Goal: Register for event/course

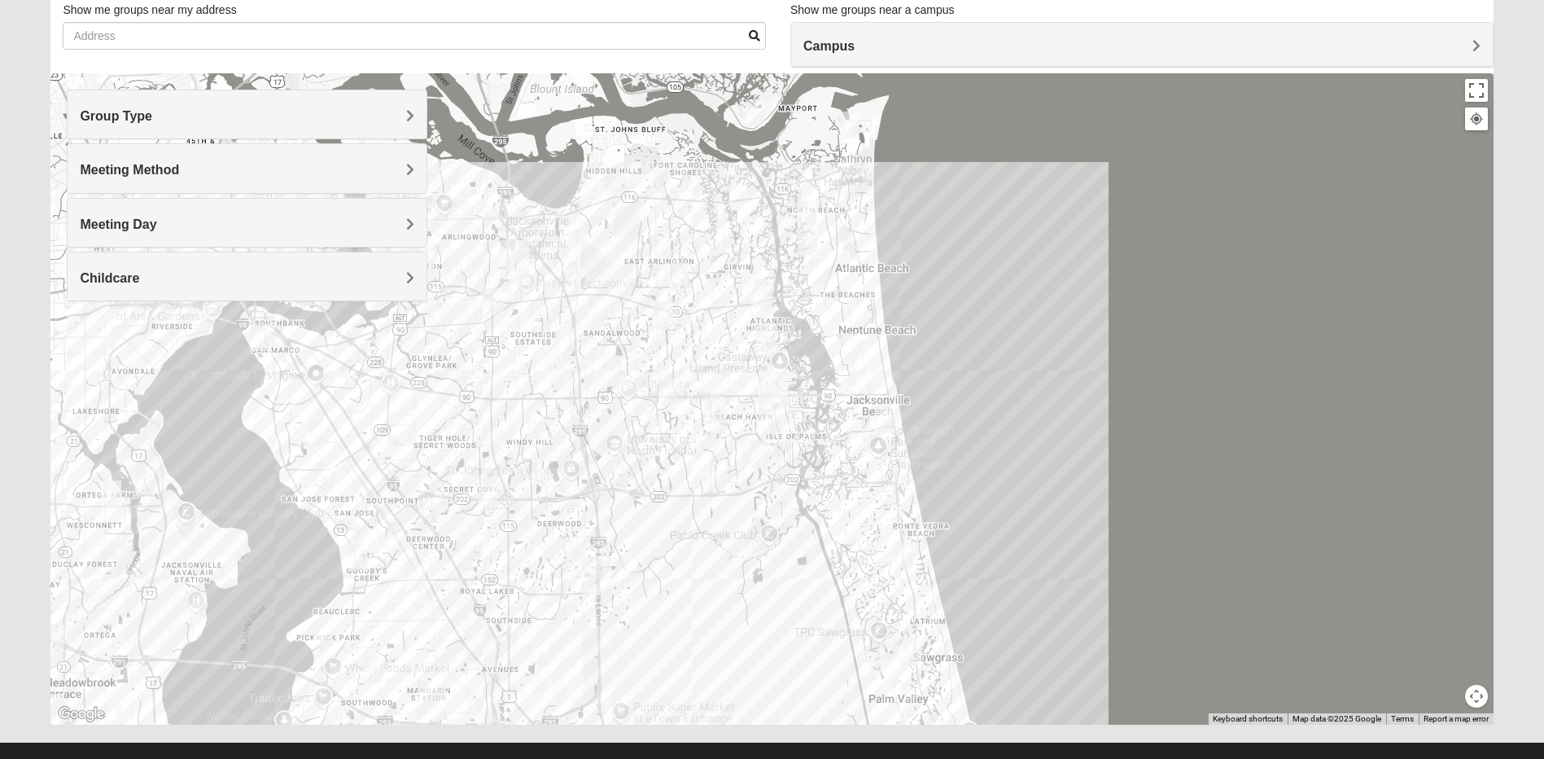
scroll to position [113, 0]
click at [90, 121] on span "Group Type" at bounding box center [116, 115] width 72 height 14
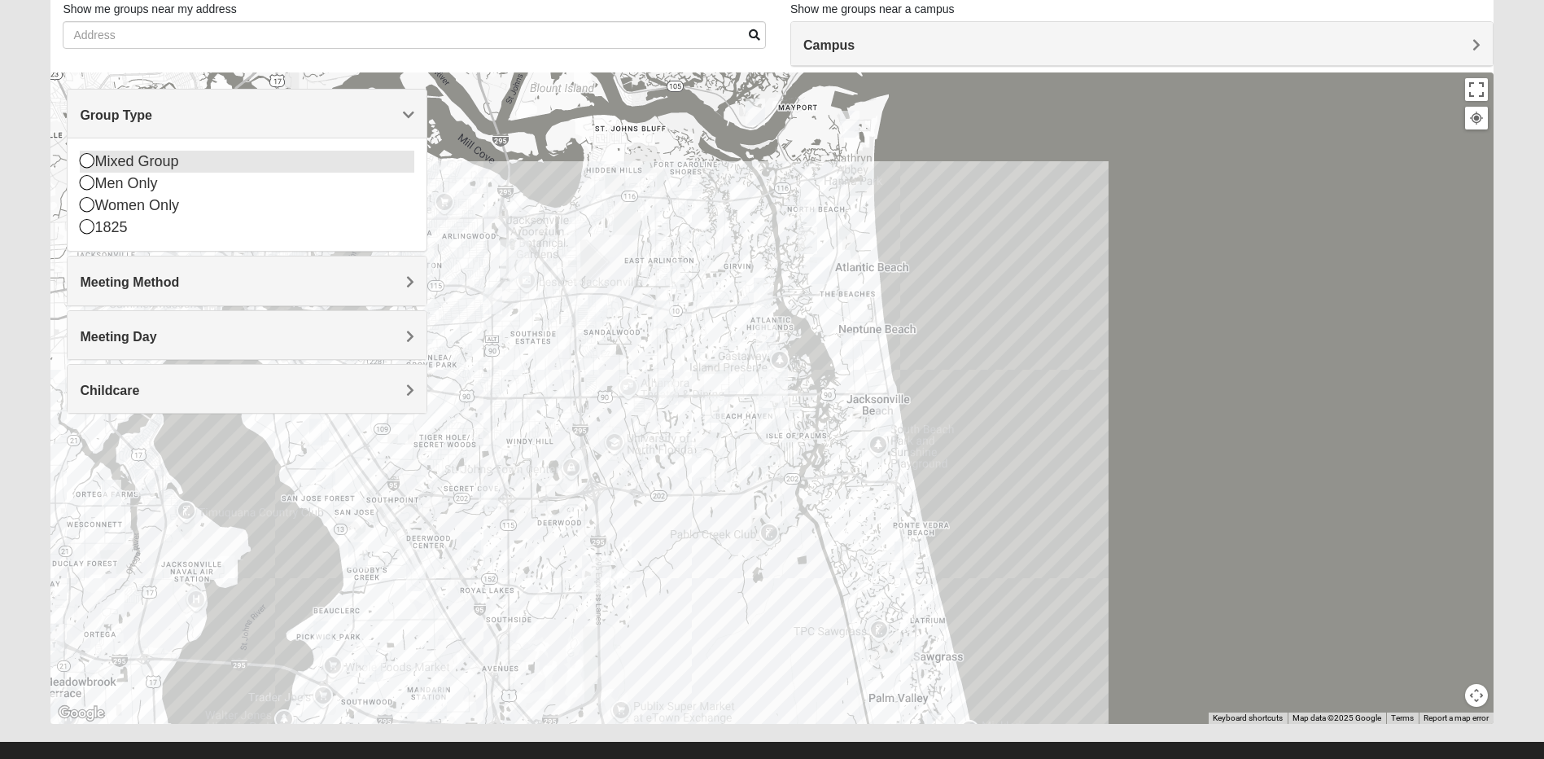
click at [104, 168] on div "Mixed Group" at bounding box center [247, 162] width 335 height 22
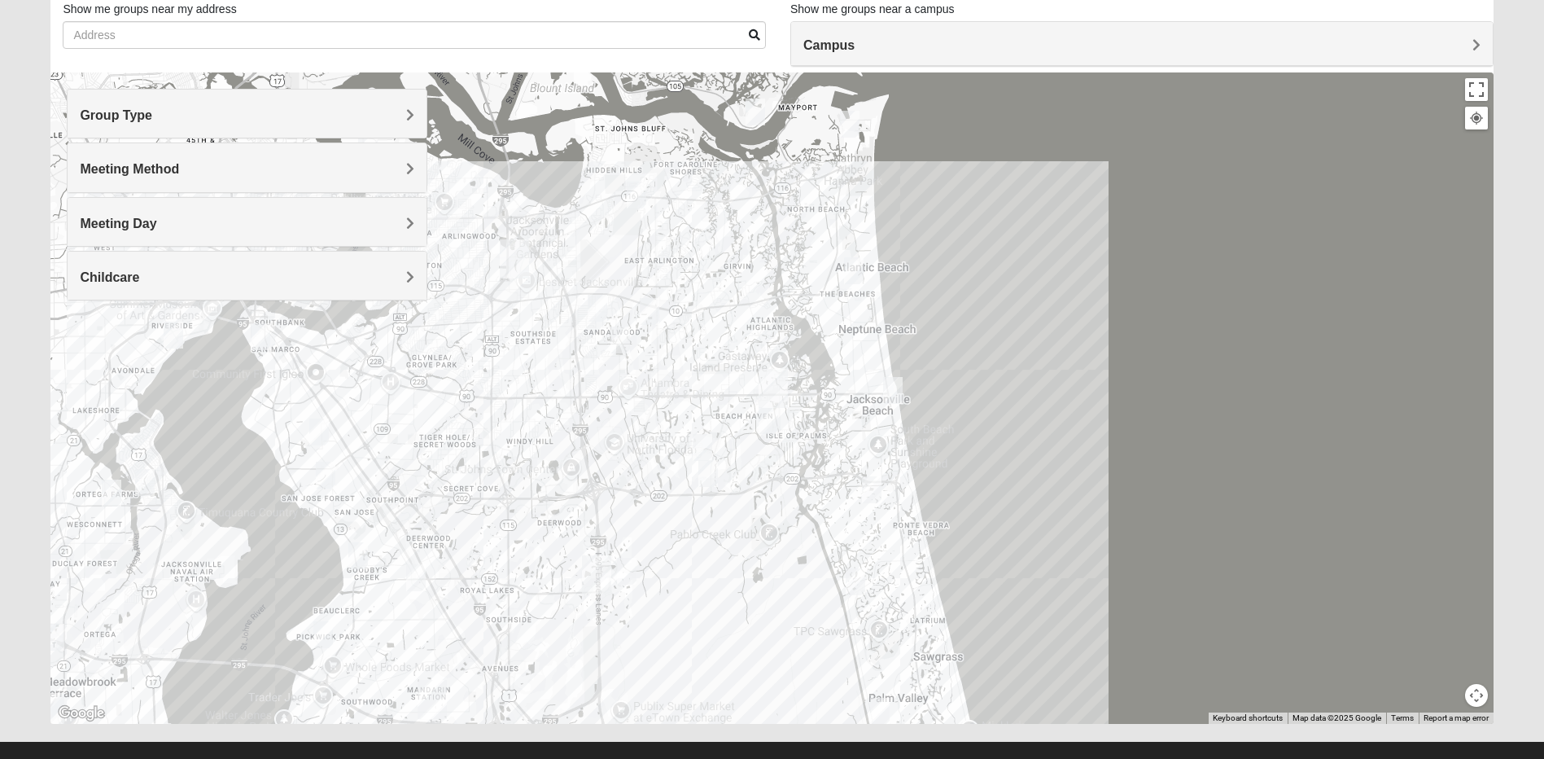
click at [104, 168] on span "Meeting Method" at bounding box center [129, 169] width 99 height 14
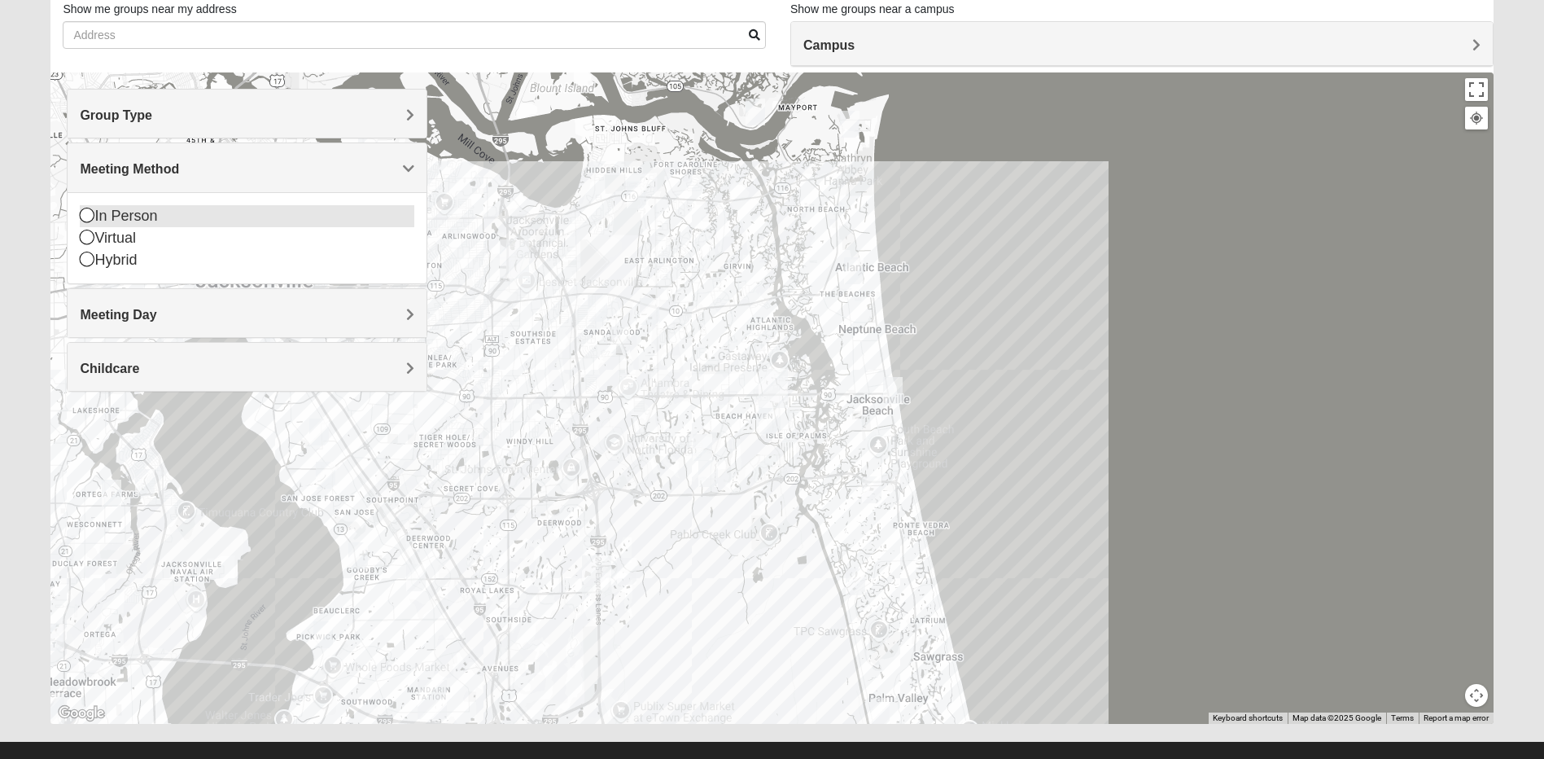
click at [107, 208] on div "In Person" at bounding box center [247, 216] width 335 height 22
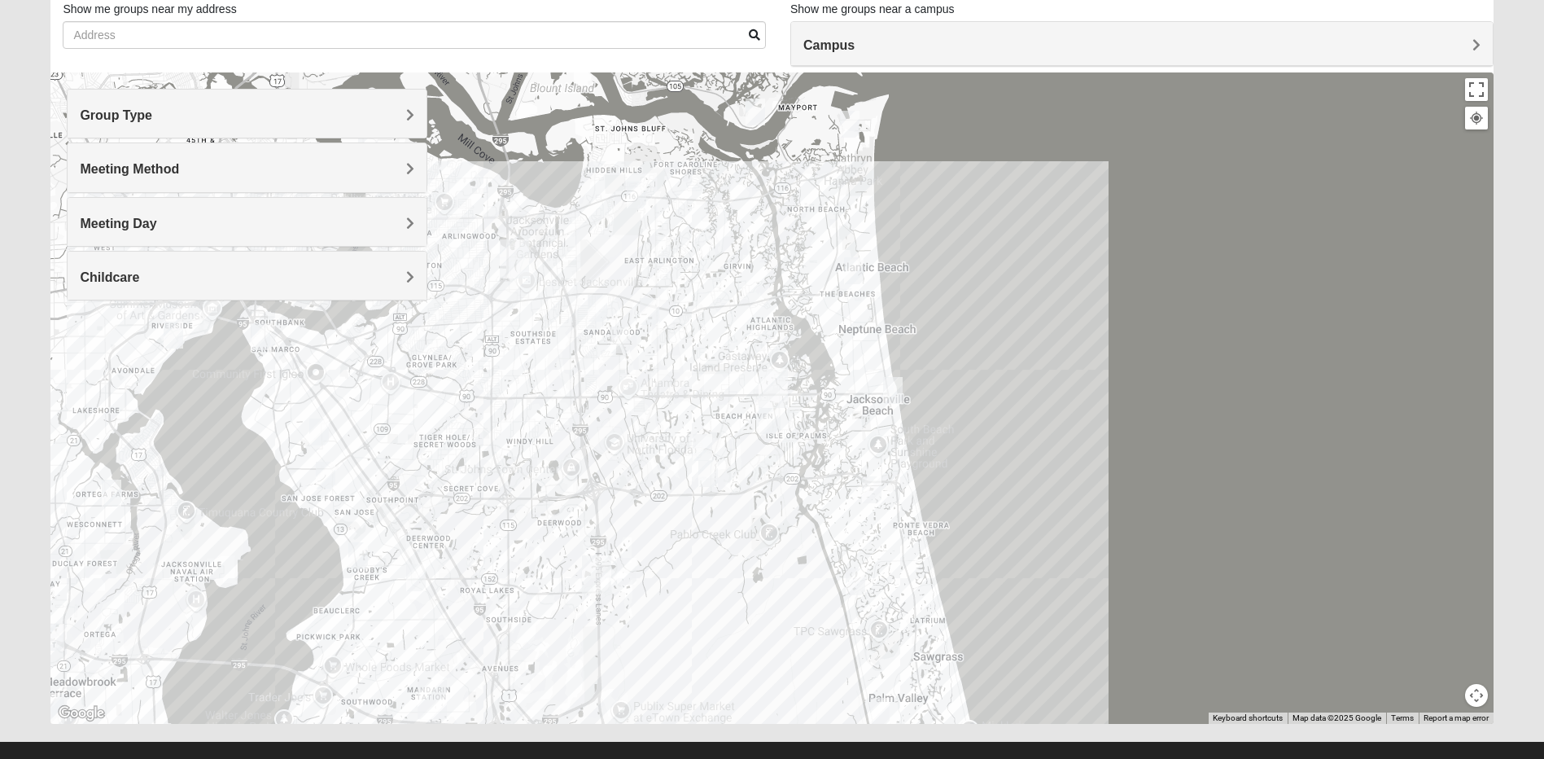
click at [133, 120] on span "Group Type" at bounding box center [116, 115] width 72 height 14
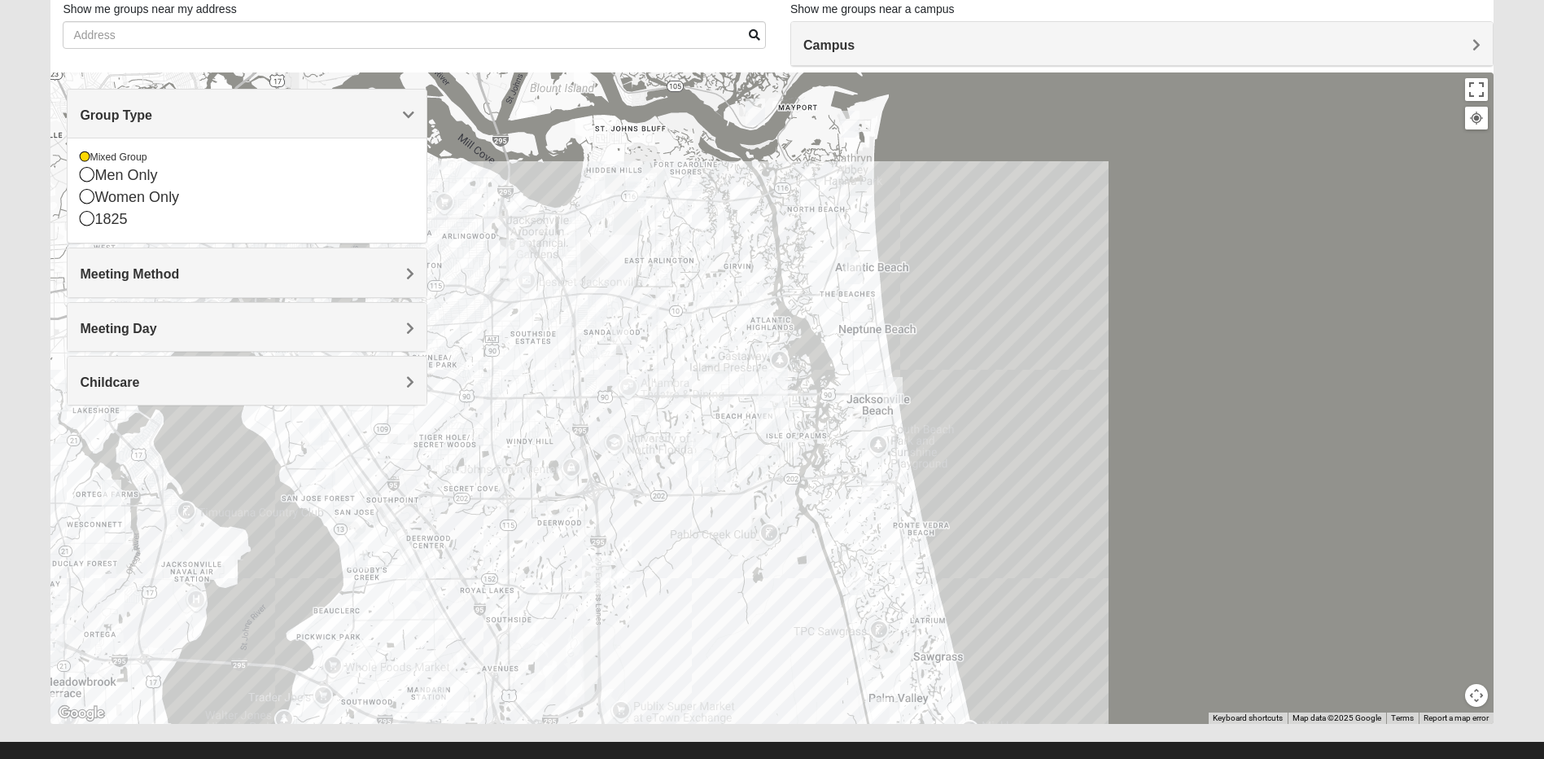
click at [133, 120] on span "Group Type" at bounding box center [116, 115] width 72 height 14
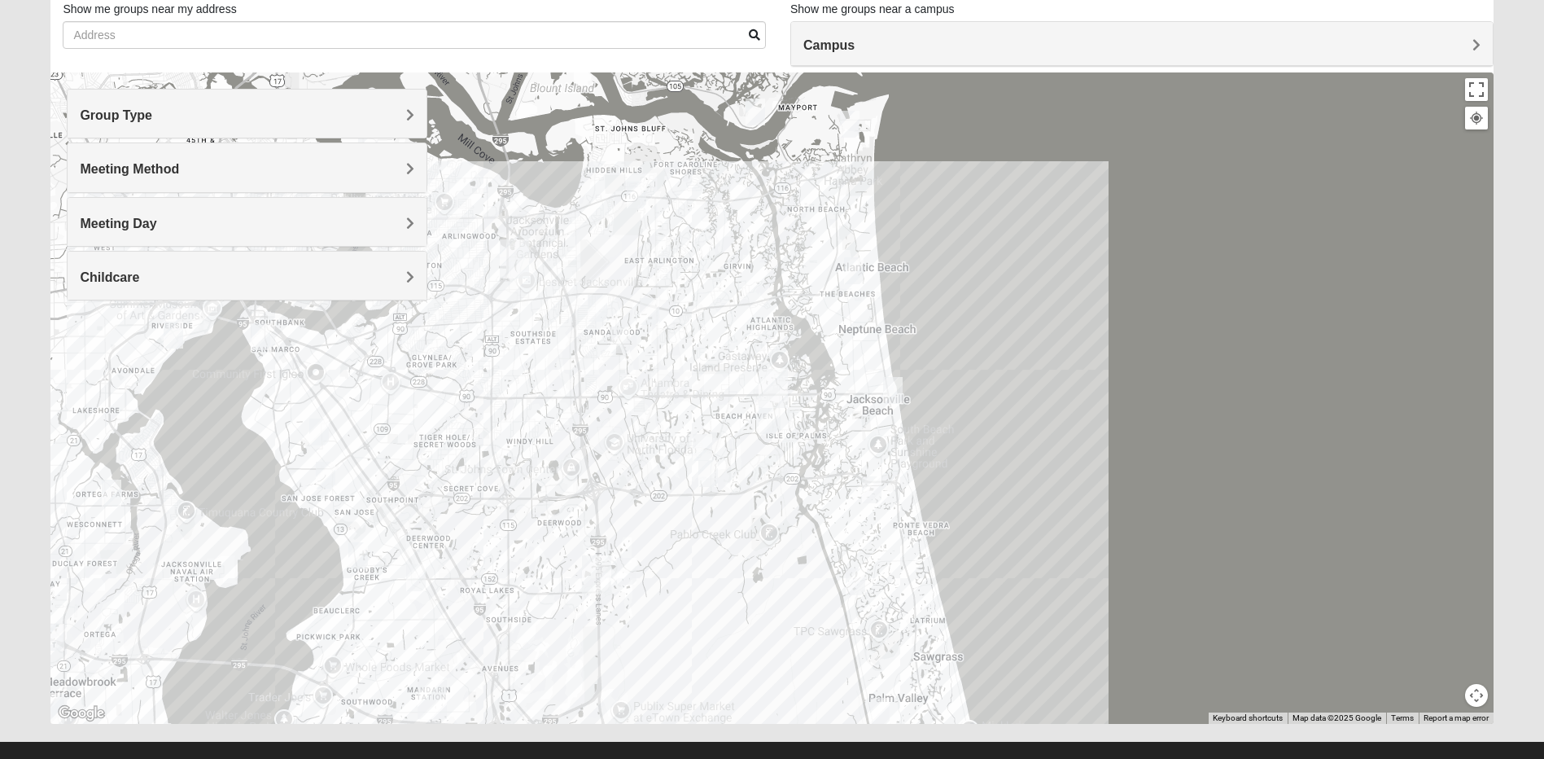
click at [136, 211] on div "Meeting Day" at bounding box center [247, 222] width 359 height 48
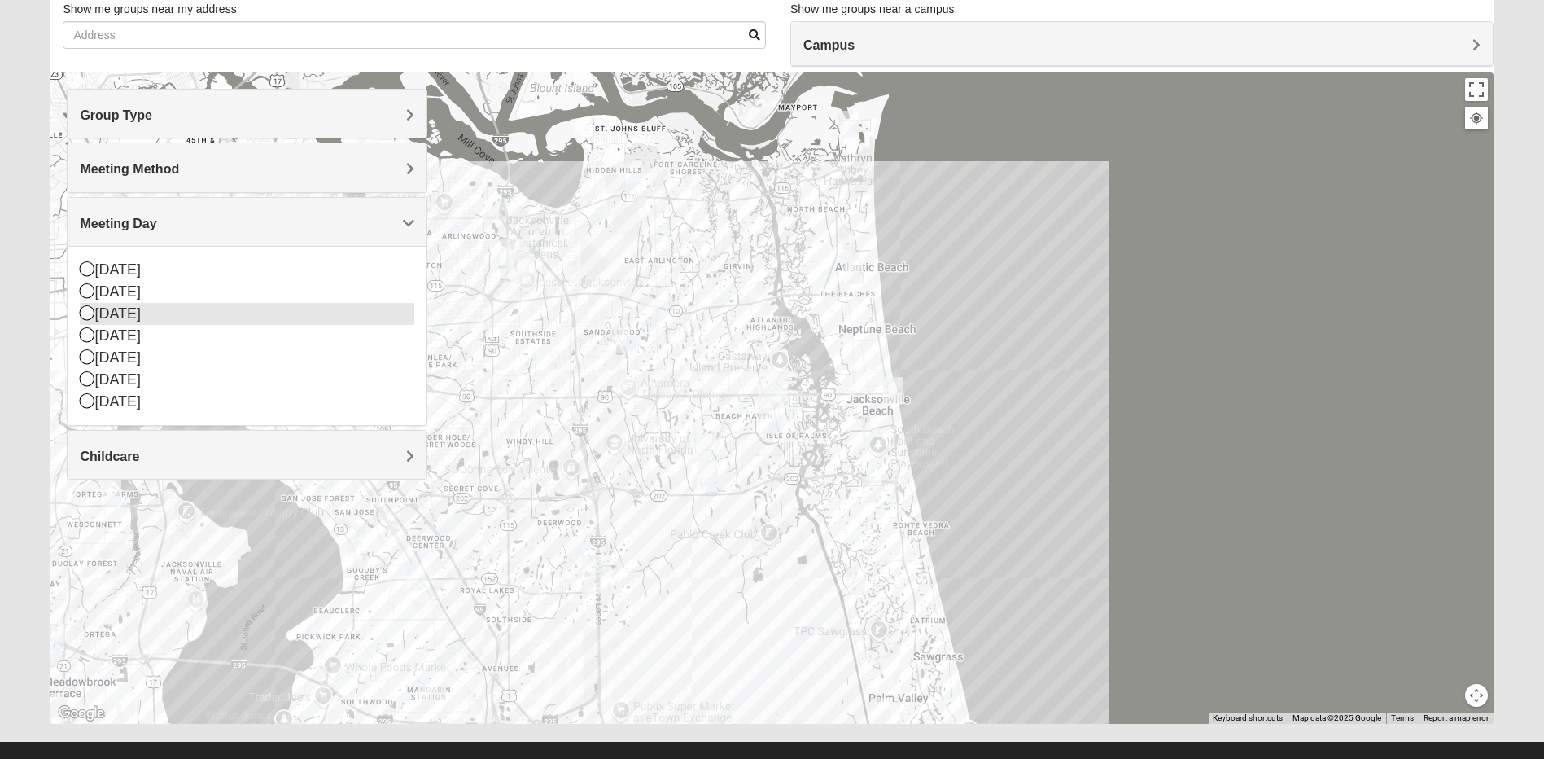
click at [120, 317] on div "Tuesday" at bounding box center [247, 314] width 335 height 22
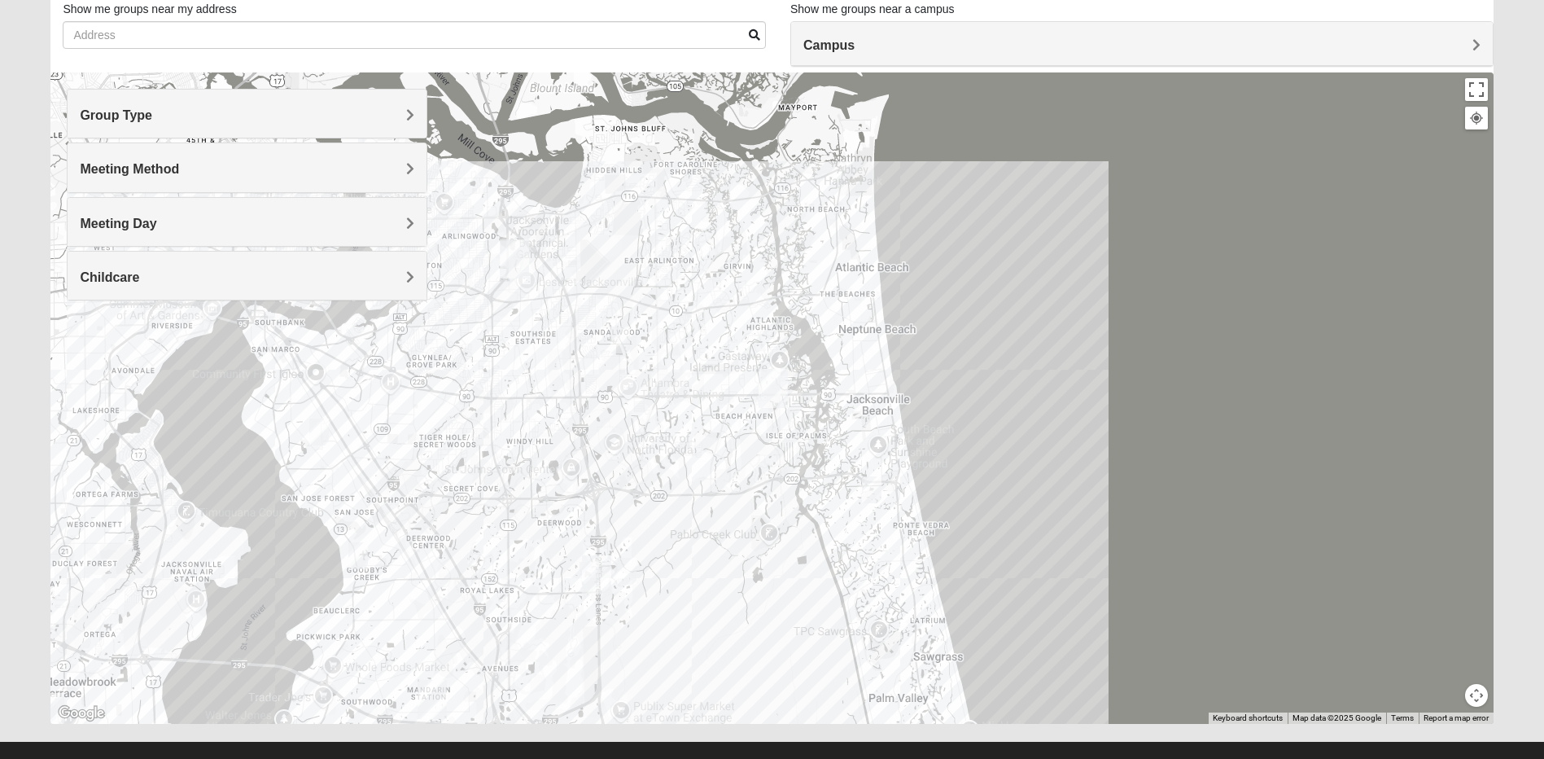
click at [136, 212] on div "Meeting Day" at bounding box center [247, 222] width 359 height 48
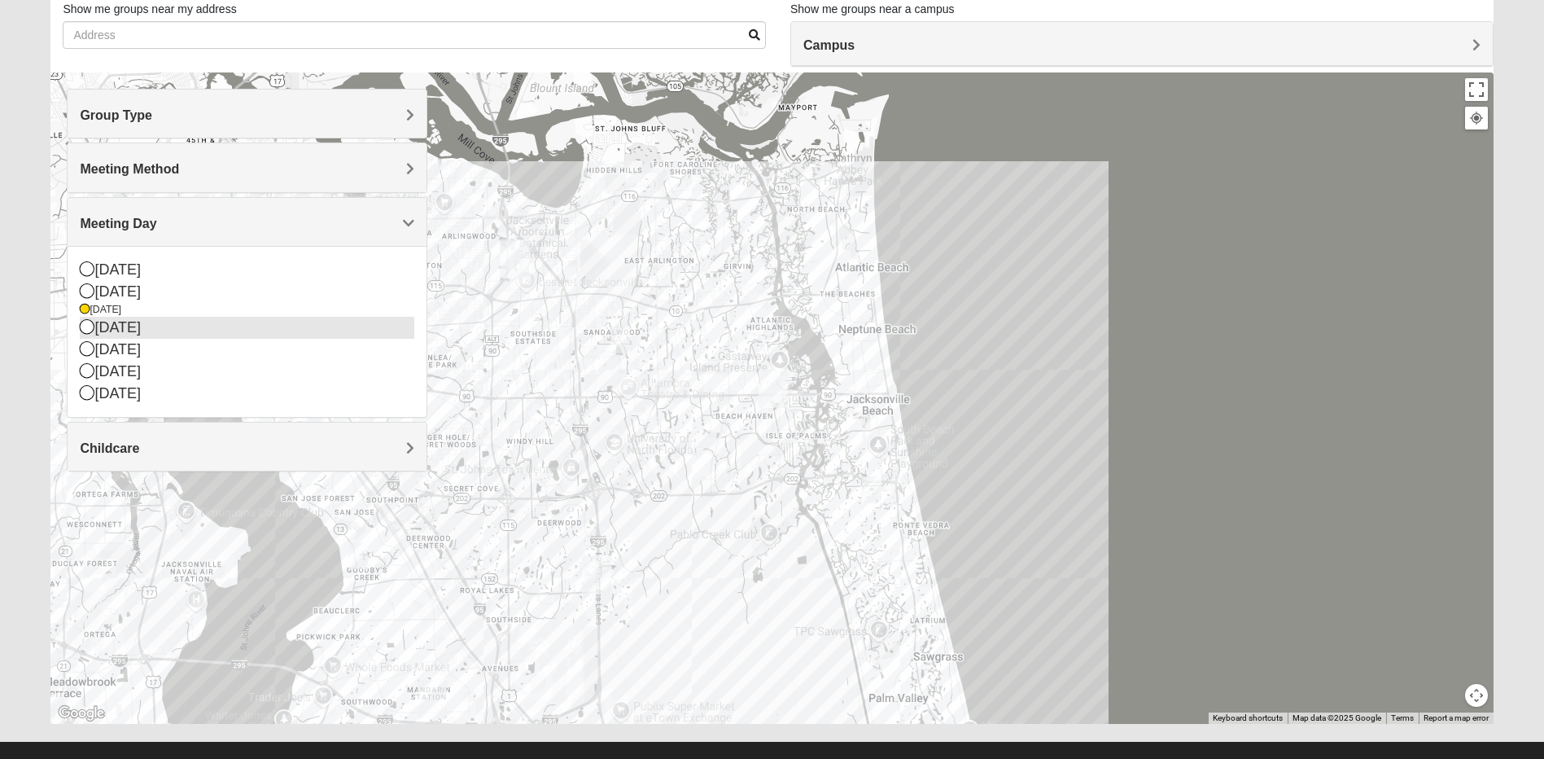
click at [123, 329] on div "Wednesday" at bounding box center [247, 328] width 335 height 22
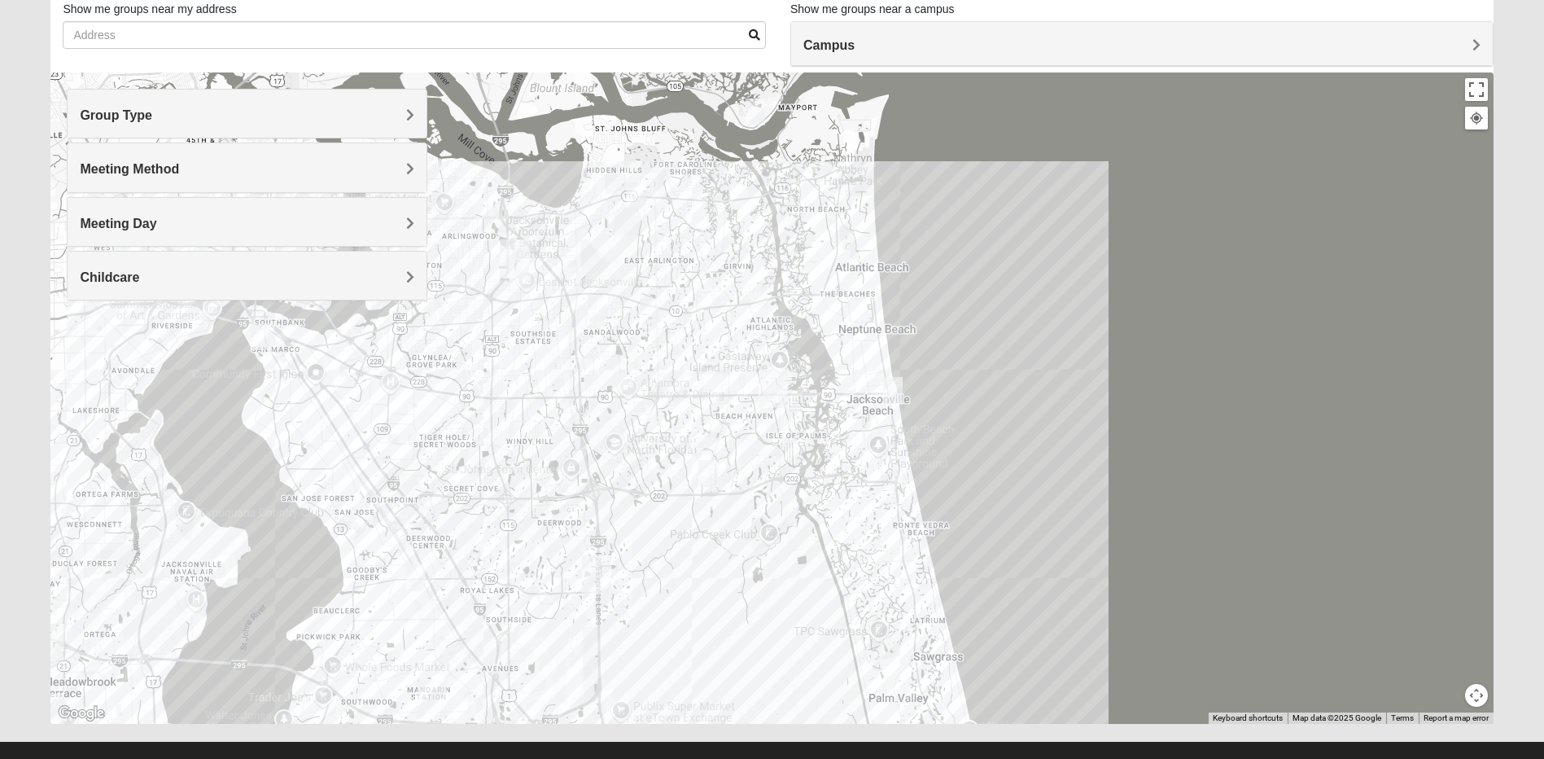
click at [893, 392] on img "Mixed Watkins 32250" at bounding box center [893, 390] width 20 height 27
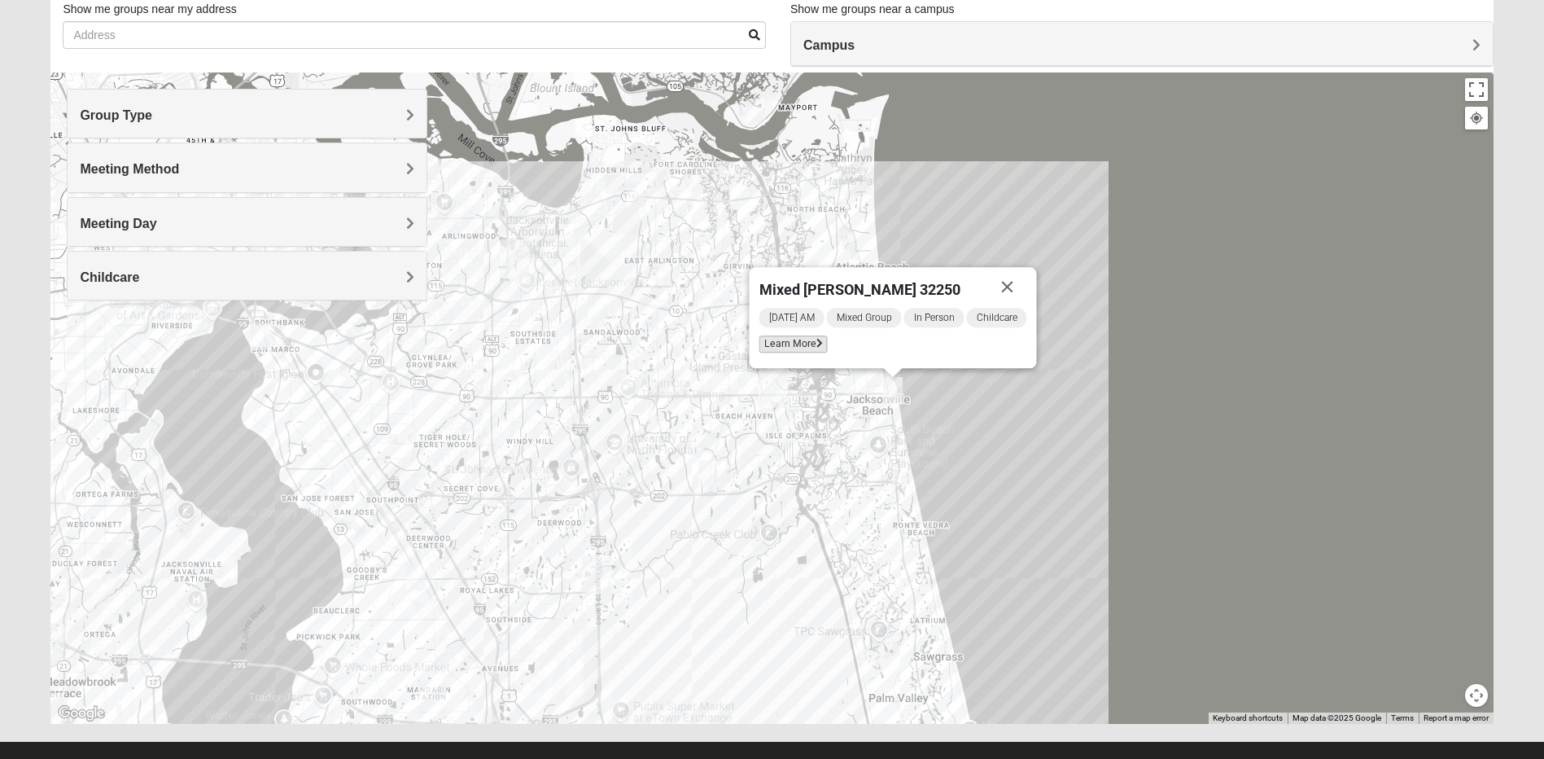
click at [779, 345] on span "Learn More" at bounding box center [793, 343] width 68 height 17
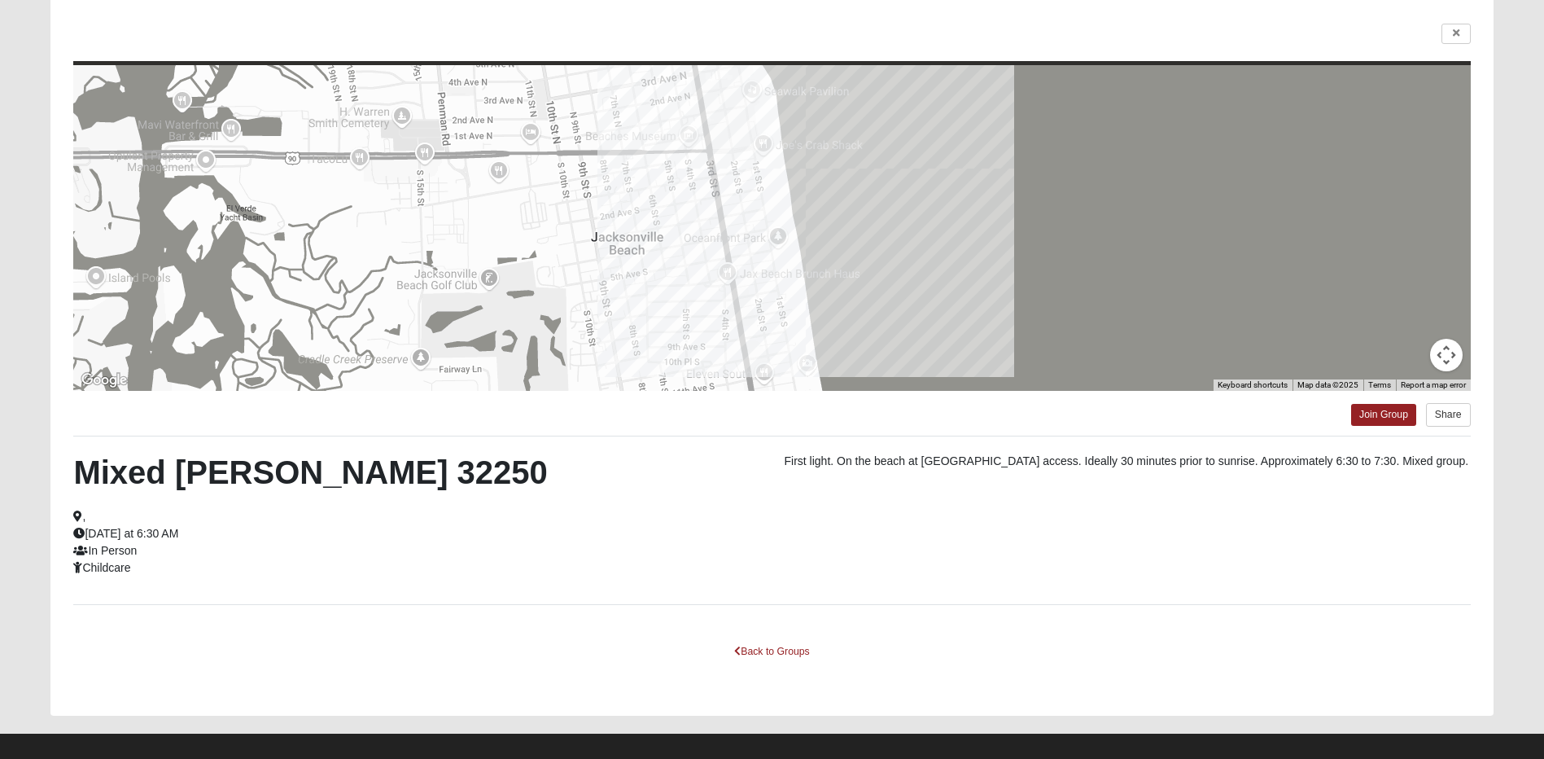
click at [819, 274] on div at bounding box center [771, 228] width 1397 height 326
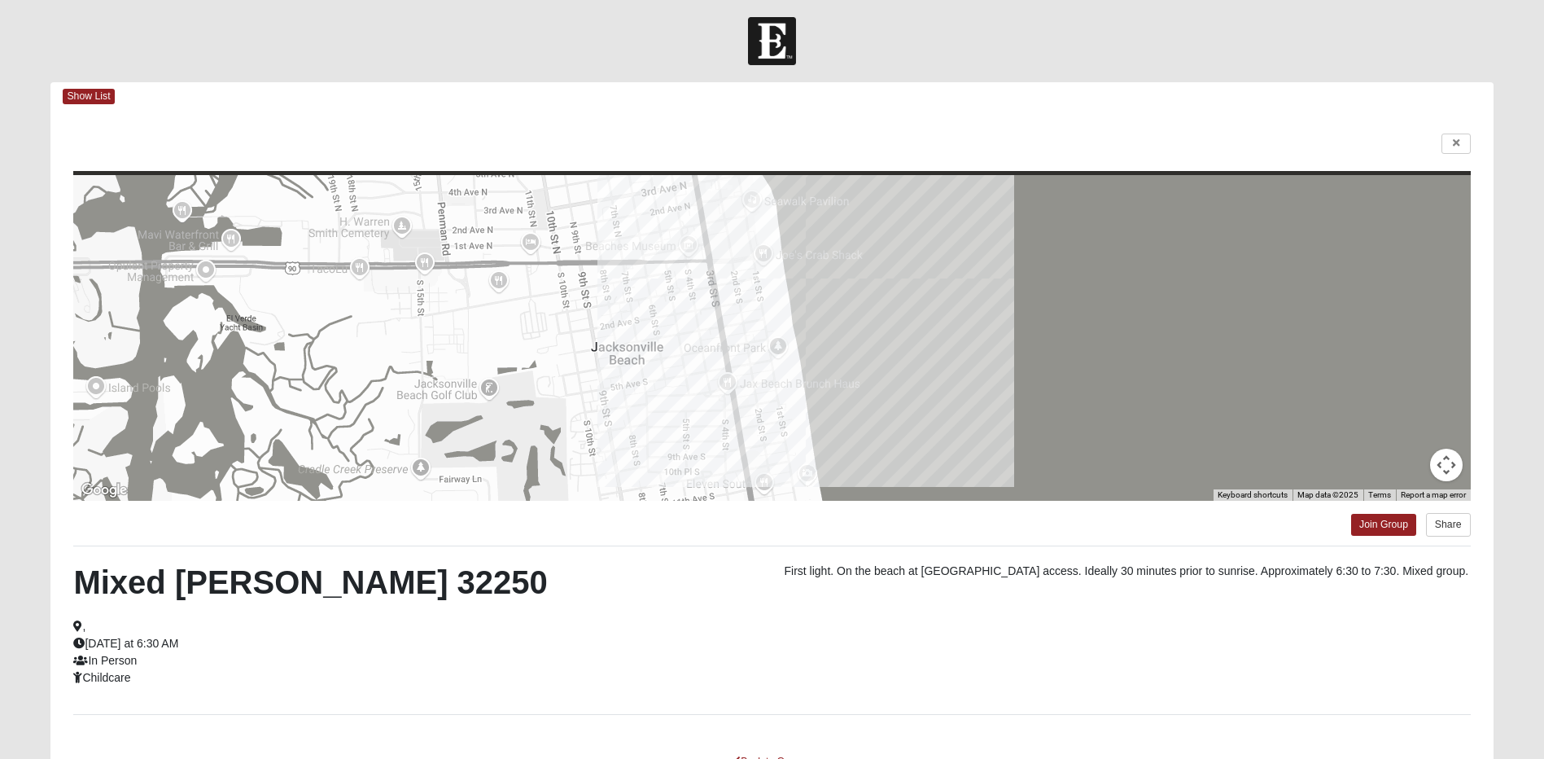
scroll to position [2, 0]
click at [1459, 136] on link at bounding box center [1455, 145] width 29 height 20
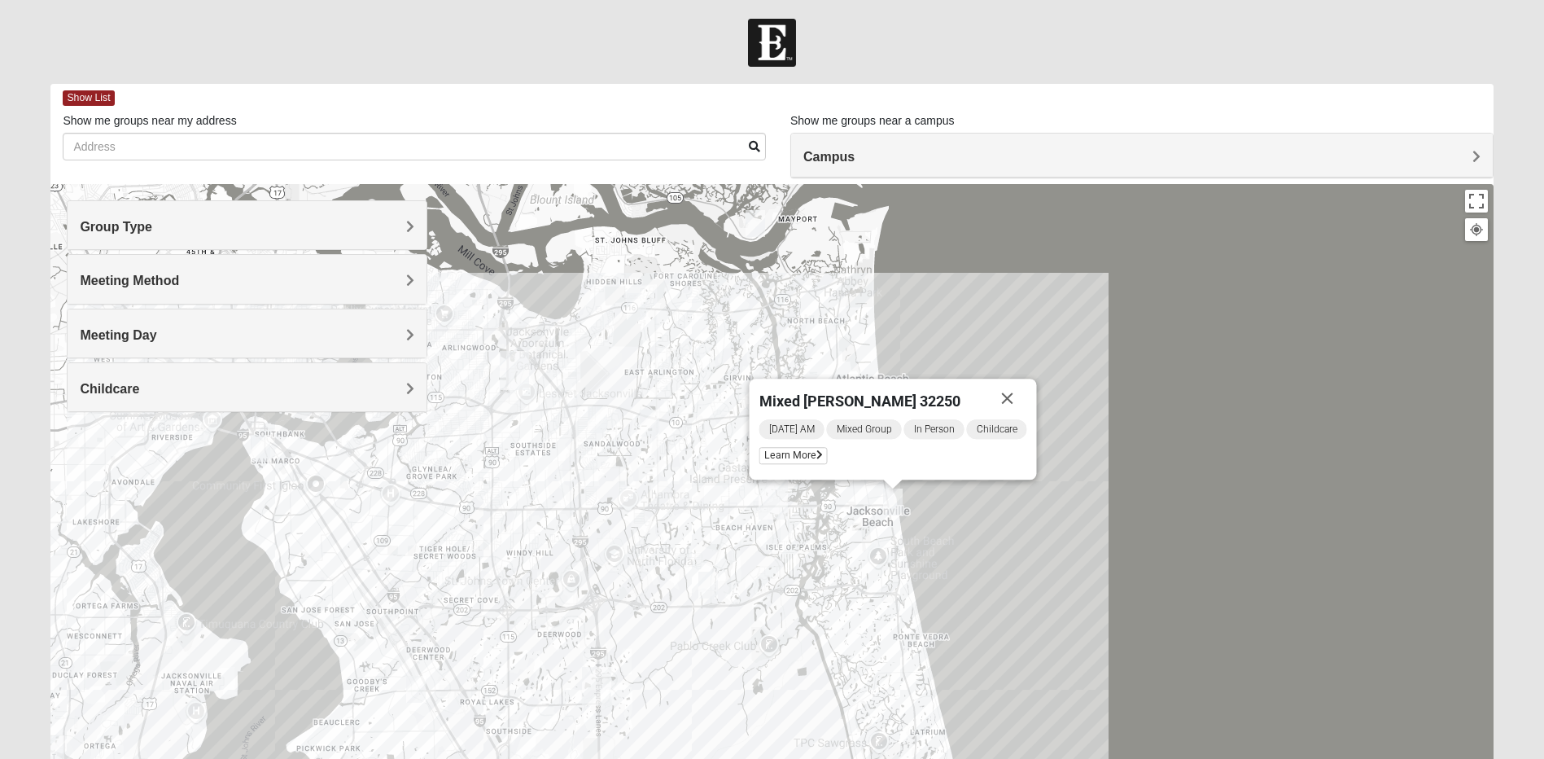
click at [641, 427] on img "Mixed Maytum 32224" at bounding box center [650, 422] width 20 height 27
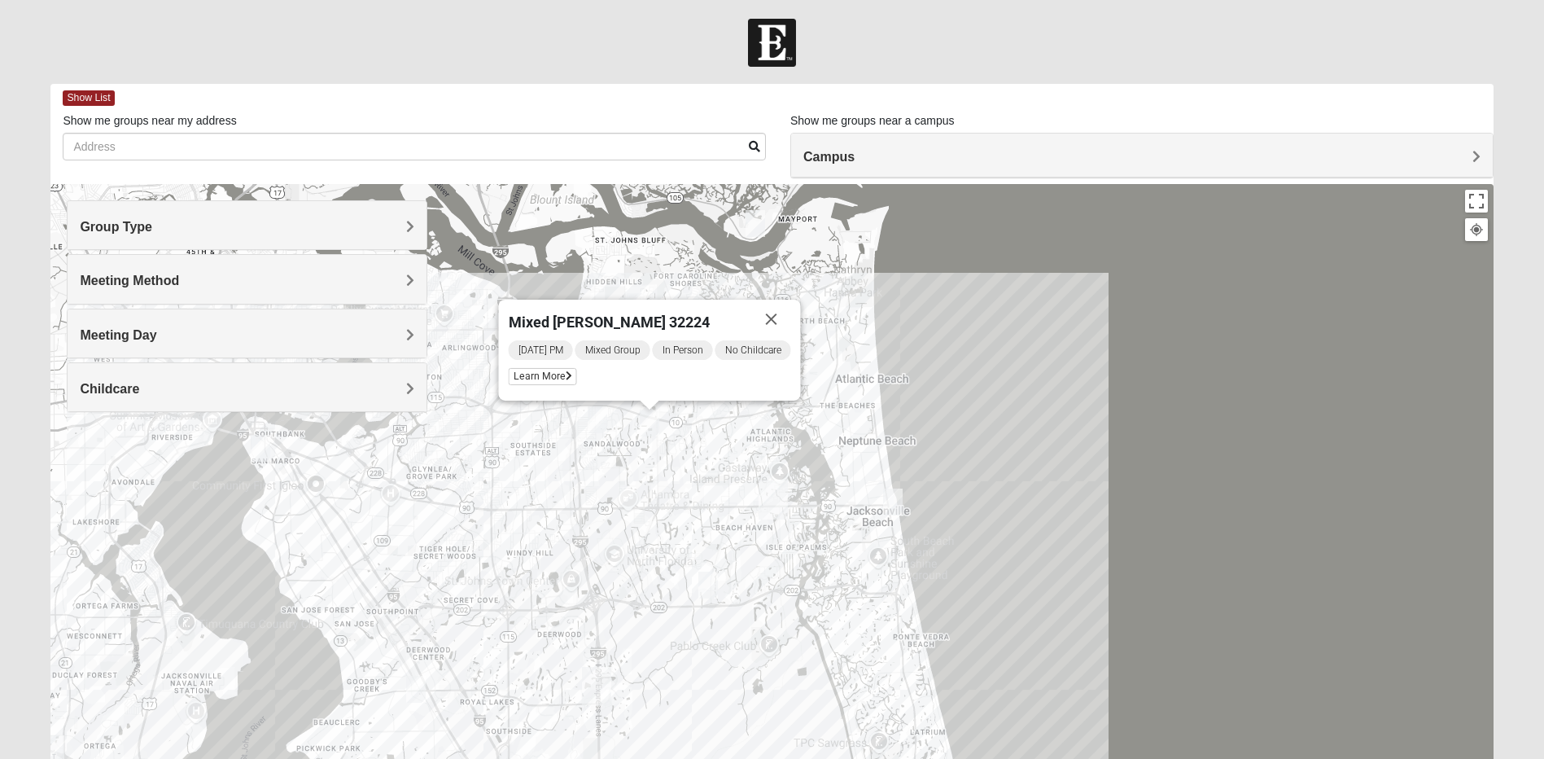
click at [606, 429] on img "Mixed Cossio/Maines 32246" at bounding box center [598, 419] width 20 height 27
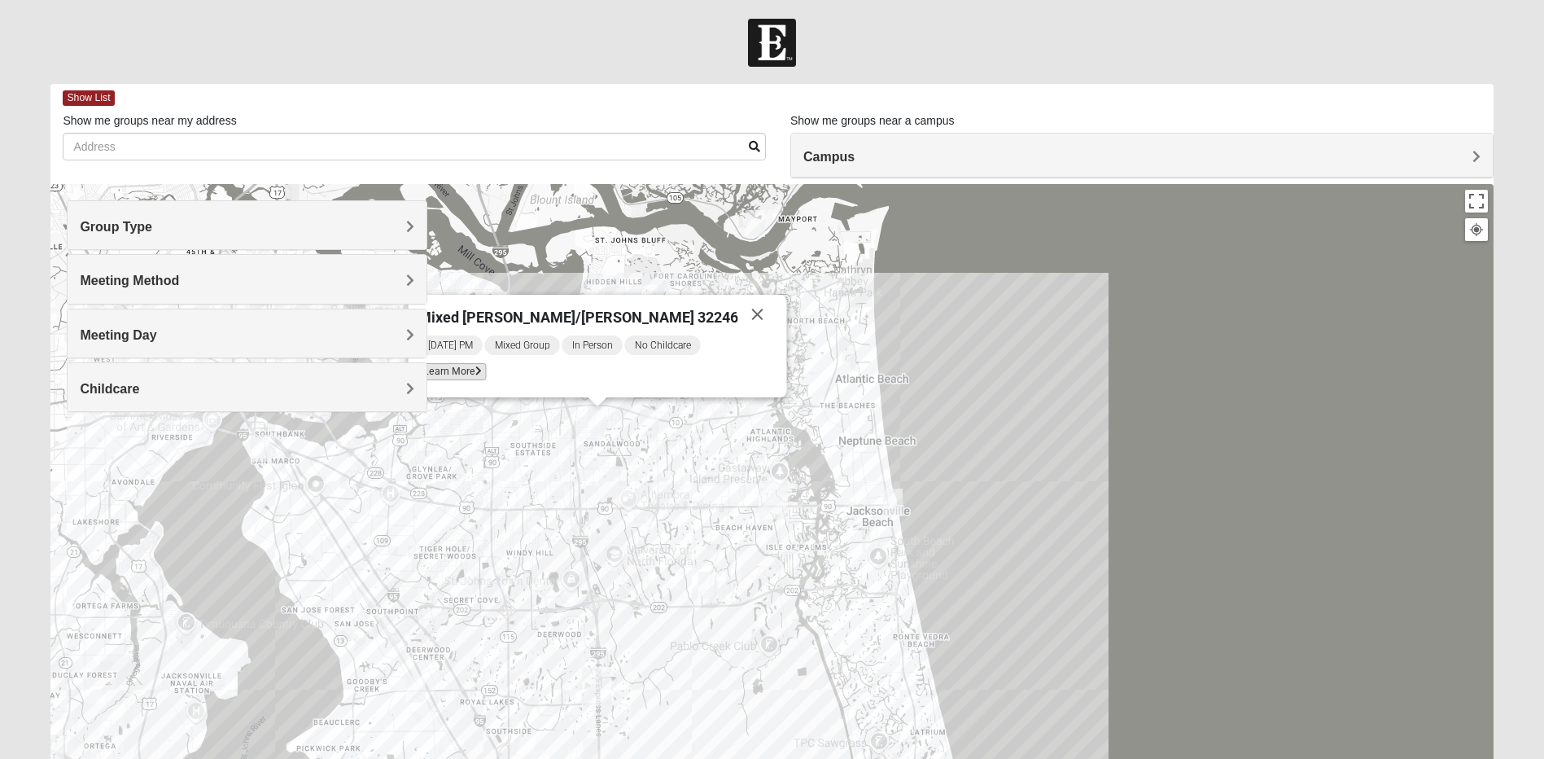
click at [475, 378] on span "Learn More" at bounding box center [452, 371] width 68 height 17
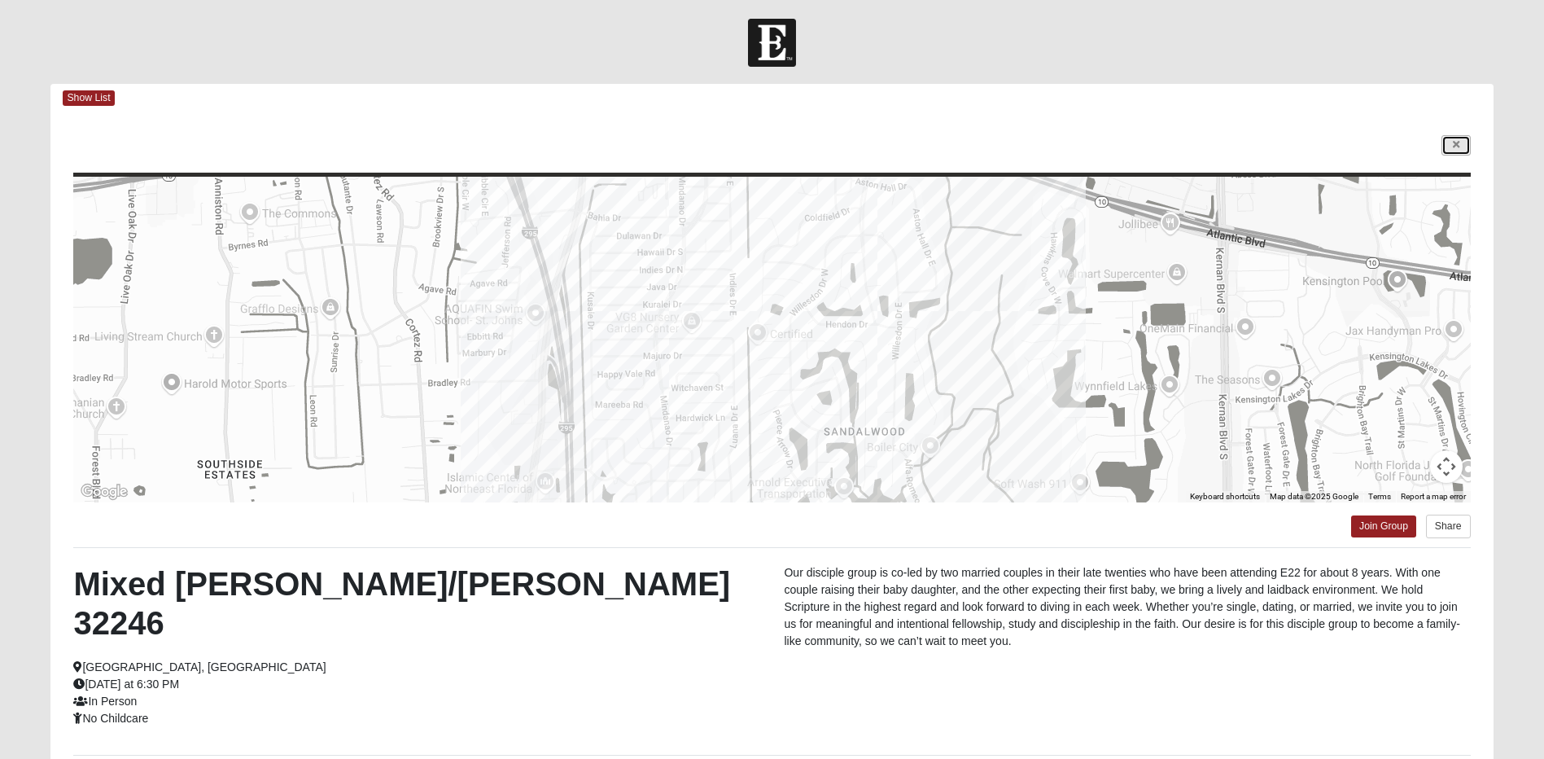
click at [1459, 137] on link at bounding box center [1455, 145] width 29 height 20
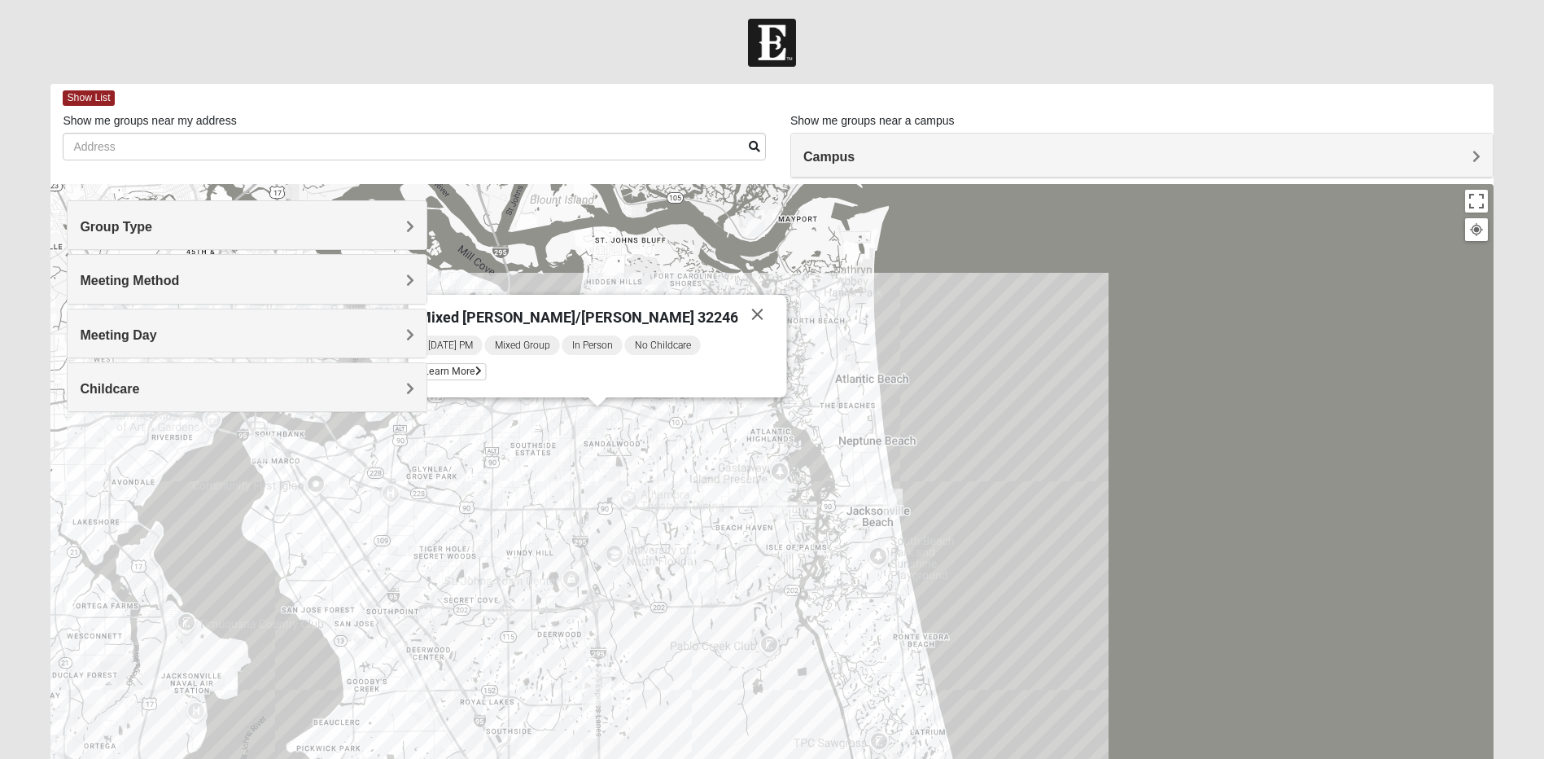
click at [653, 427] on img "Mixed Maytum 32224" at bounding box center [650, 422] width 20 height 27
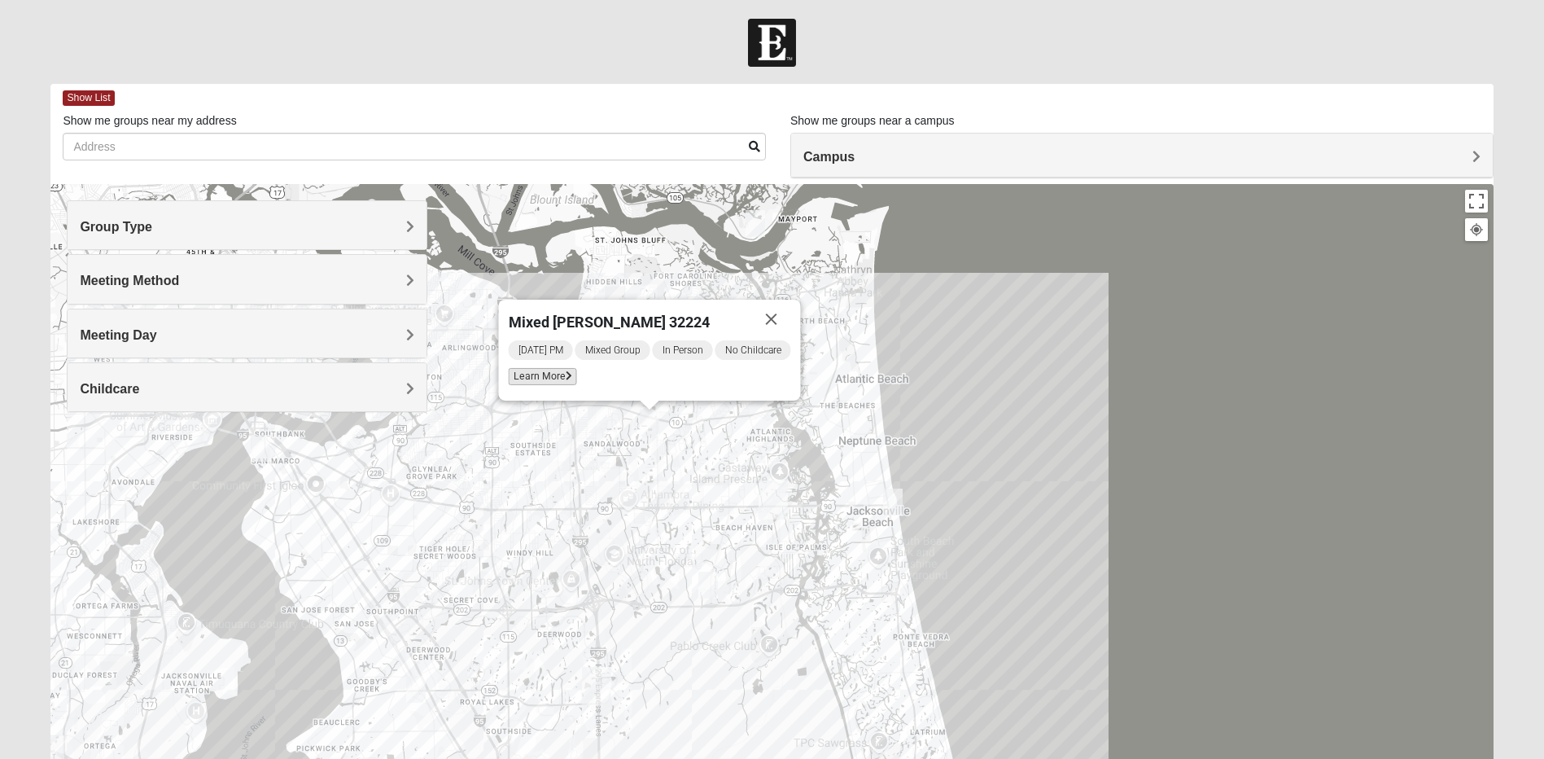
click at [534, 382] on span "Learn More" at bounding box center [543, 376] width 68 height 17
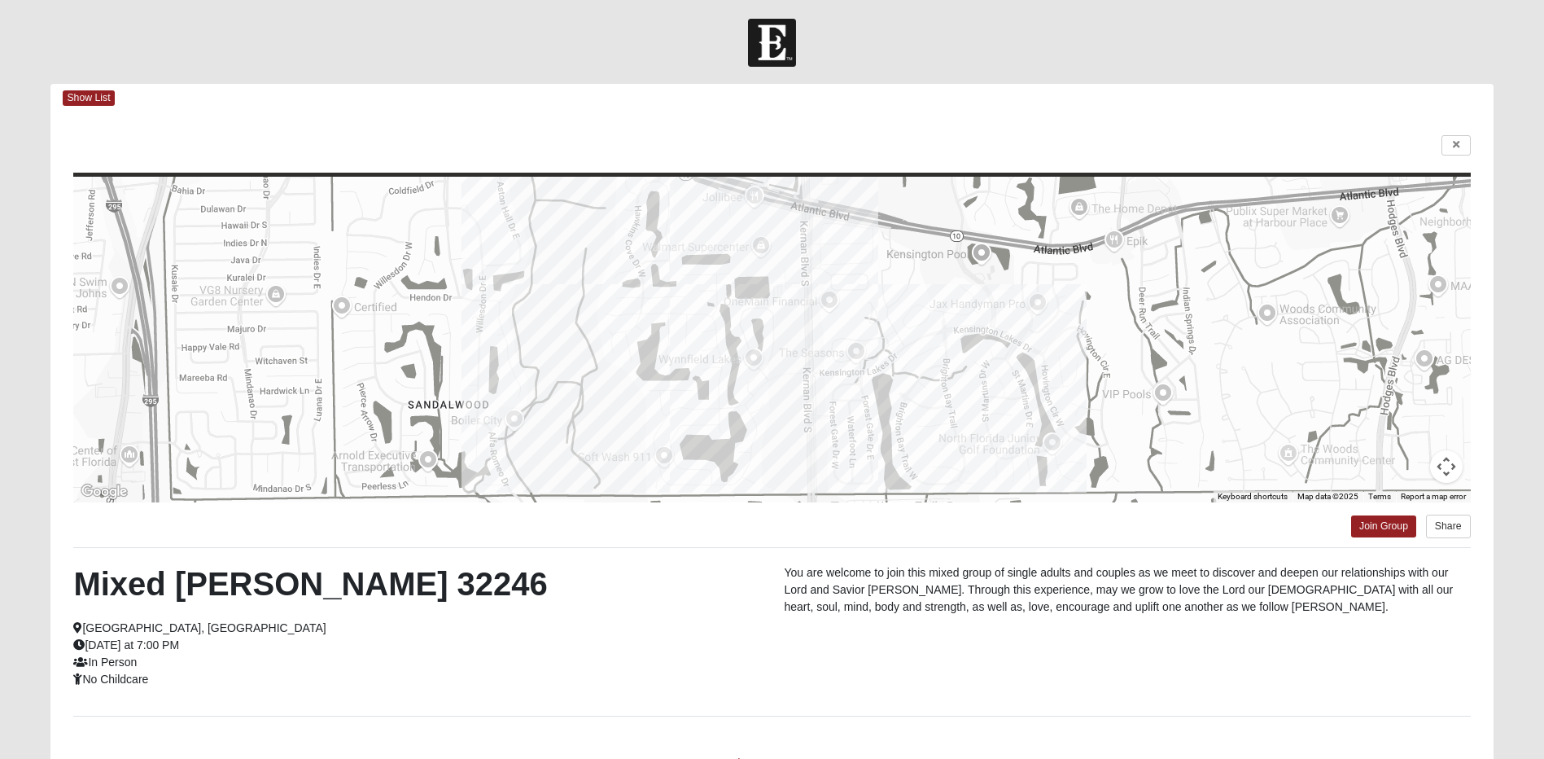
scroll to position [129, 0]
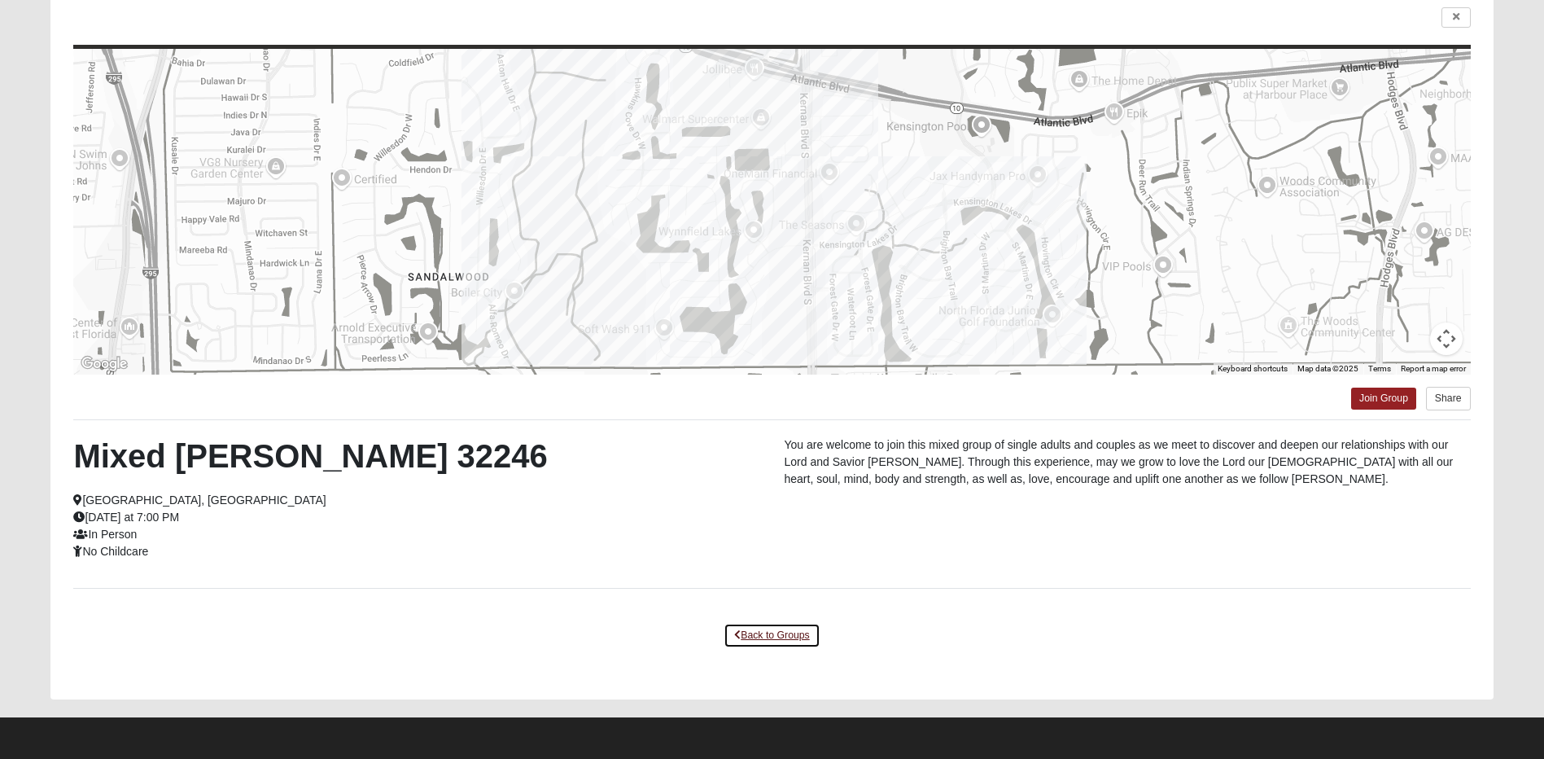
click at [777, 635] on link "Back to Groups" at bounding box center [772, 635] width 96 height 25
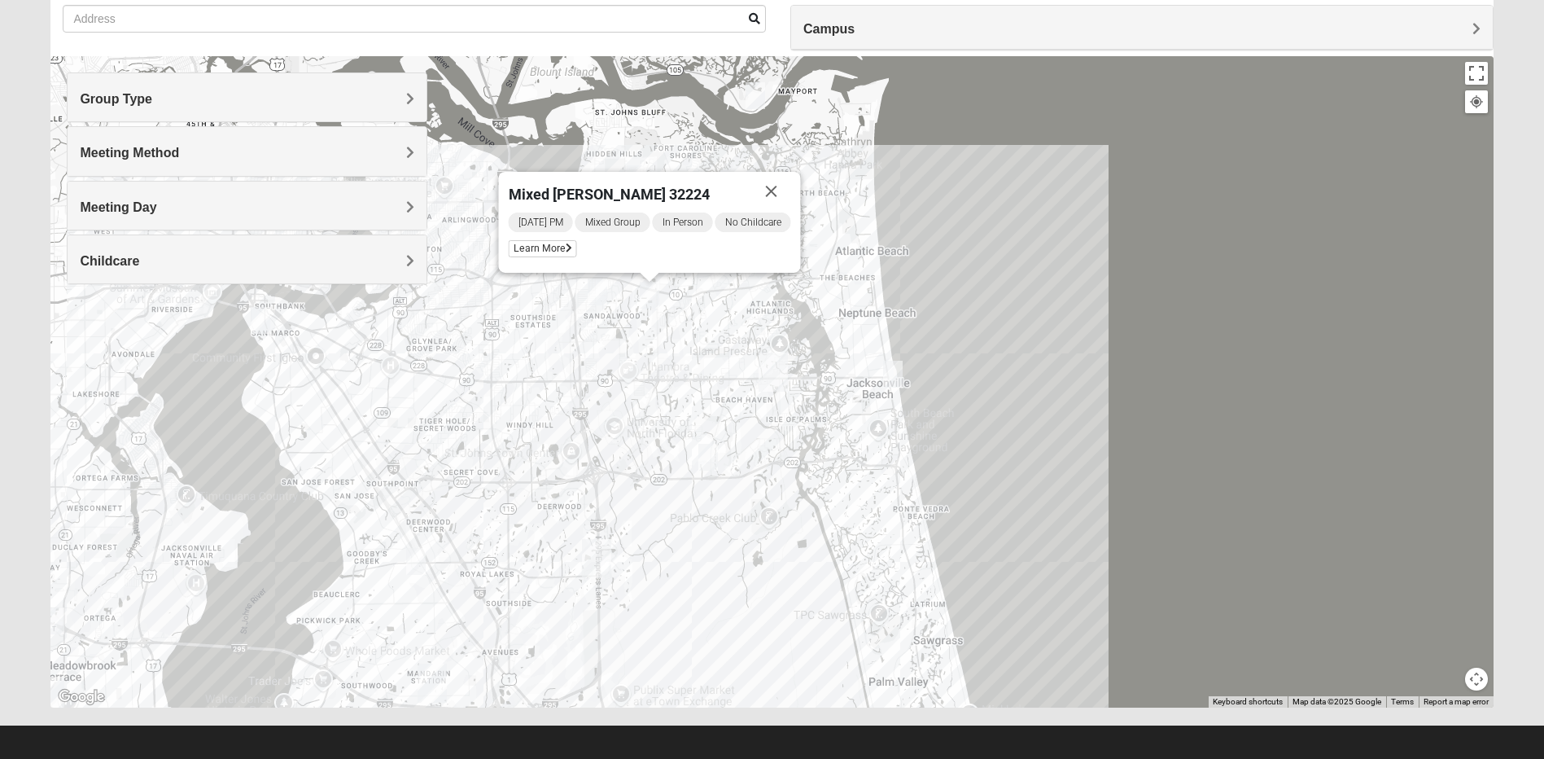
click at [712, 457] on img "Mixed Robertson 32224" at bounding box center [708, 457] width 20 height 27
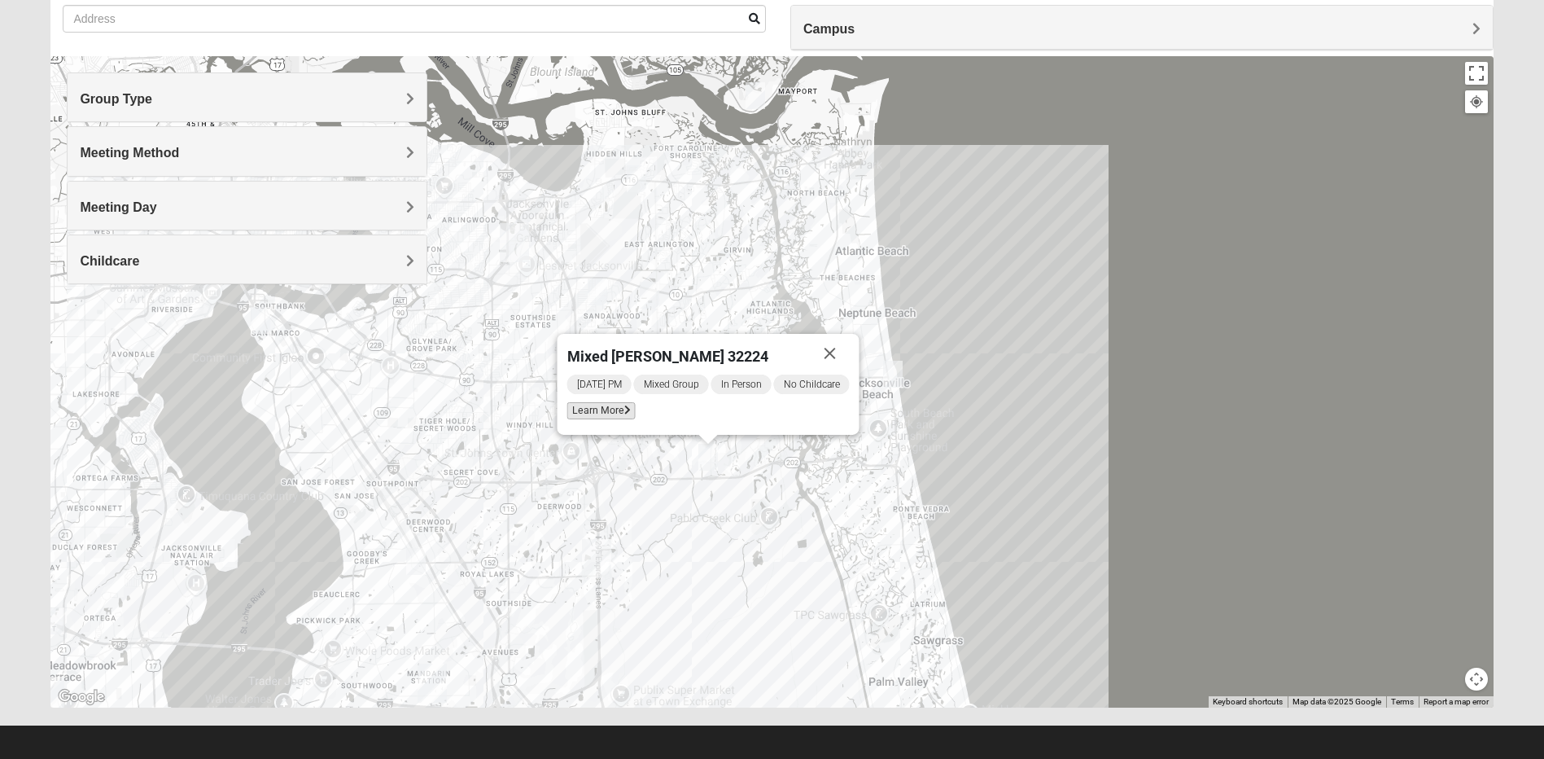
click at [575, 417] on span "Learn More" at bounding box center [601, 410] width 68 height 17
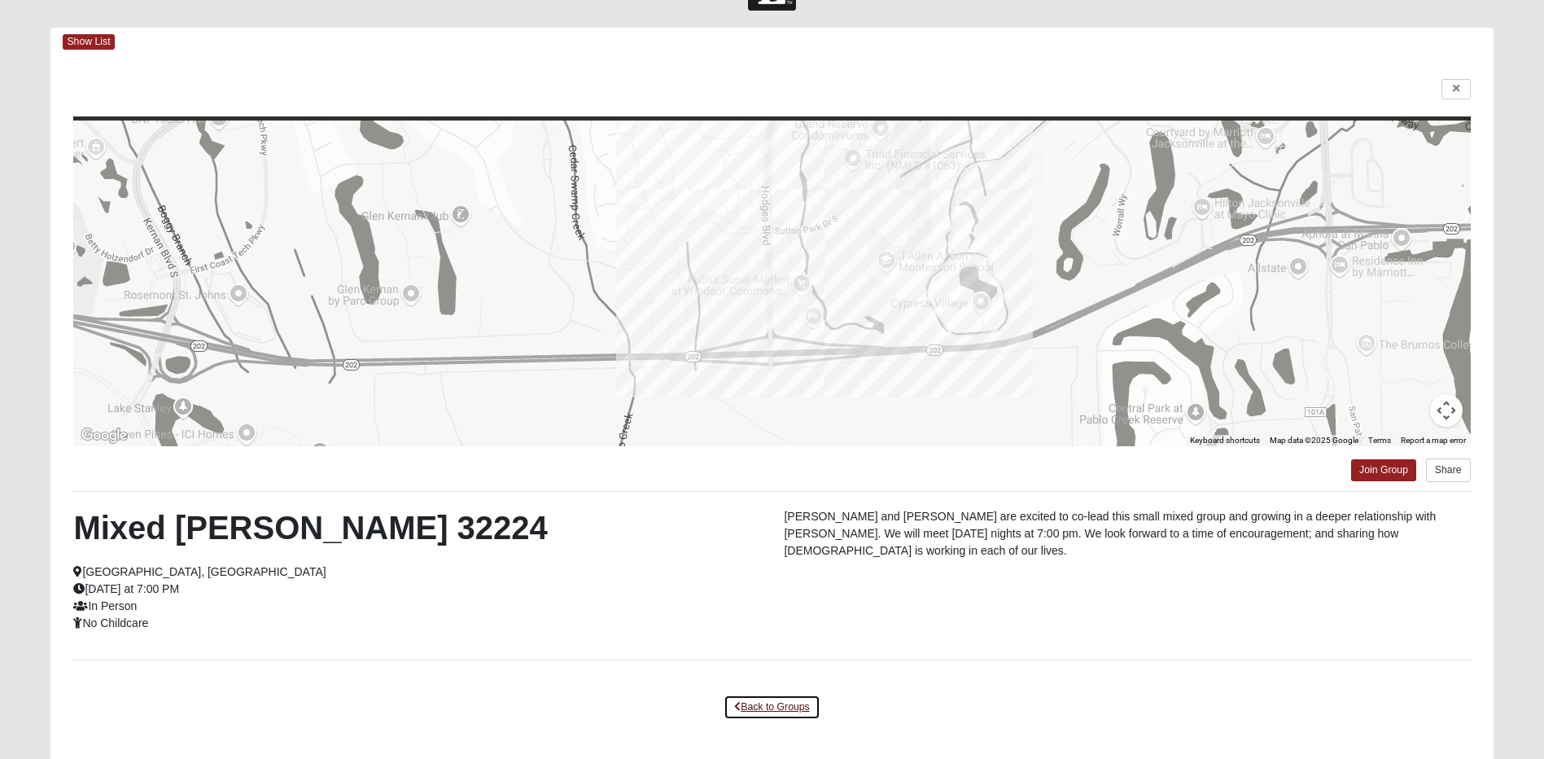
click at [796, 694] on link "Back to Groups" at bounding box center [772, 706] width 96 height 25
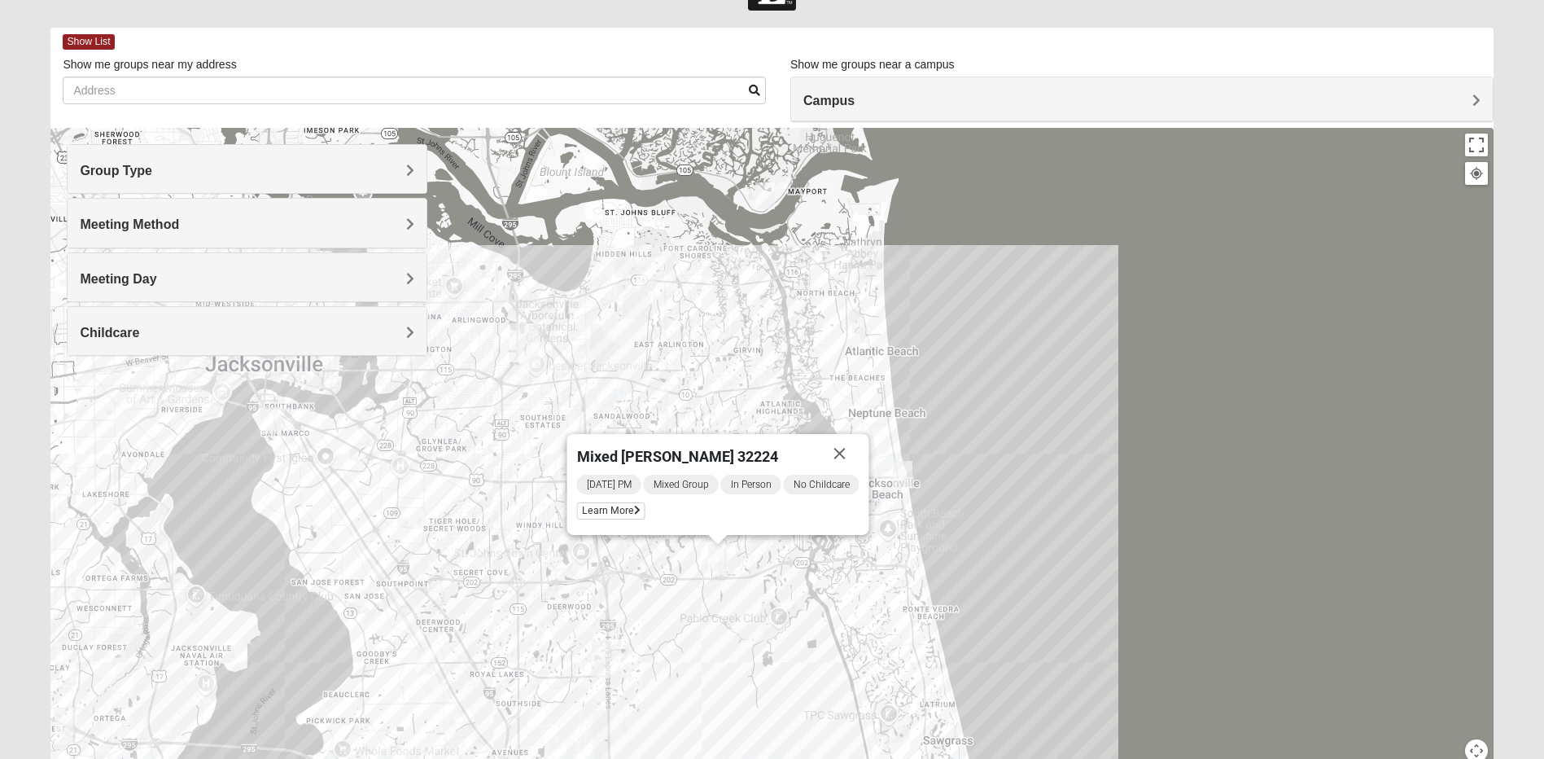
drag, startPoint x: 687, startPoint y: 267, endPoint x: 707, endPoint y: 304, distance: 41.9
click at [707, 304] on div "Mixed Robertson 32224 Wednesday PM Mixed Group In Person No Childcare Learn More" at bounding box center [771, 453] width 1442 height 651
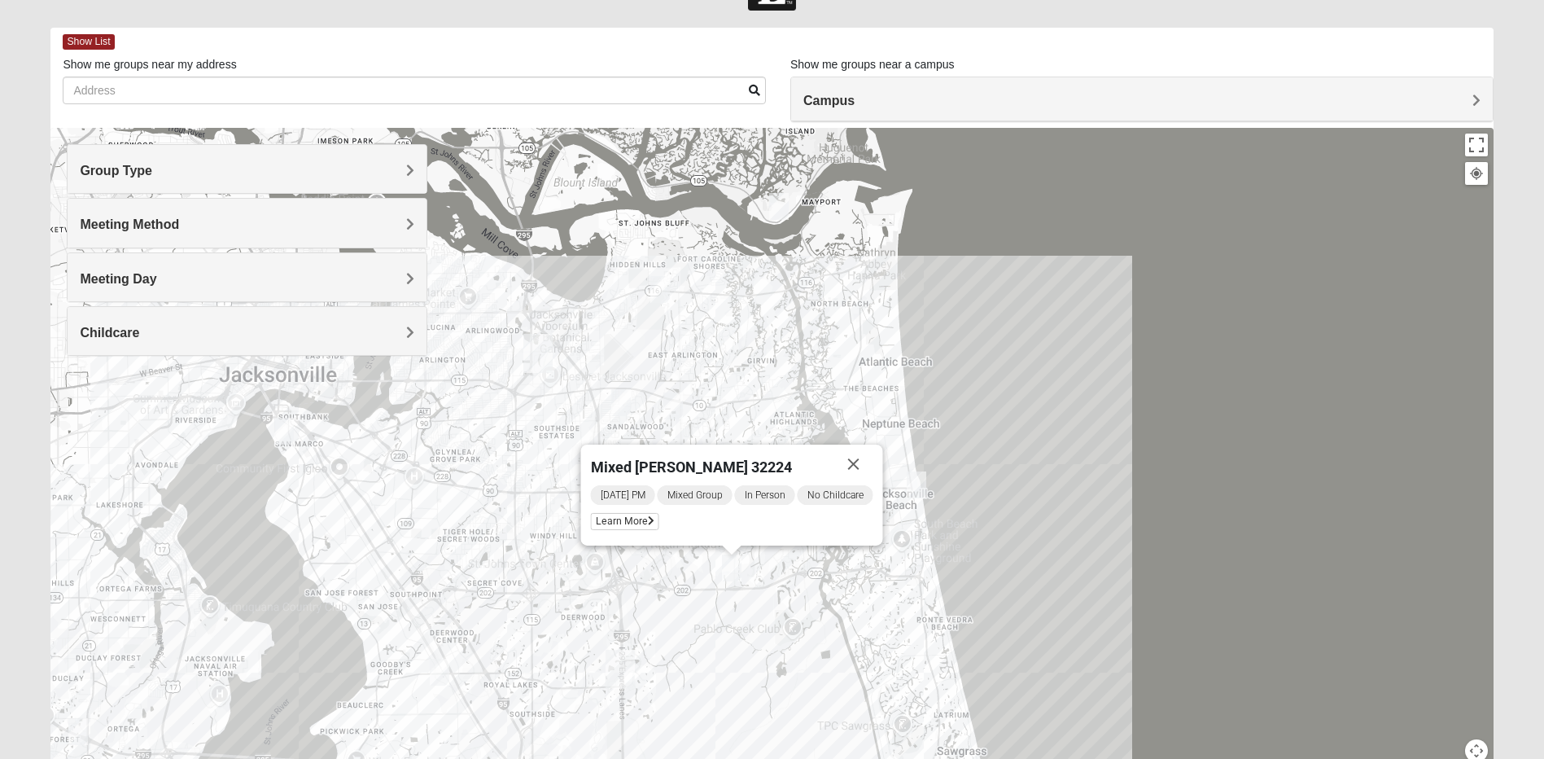
click at [665, 295] on img "Mixed Vilagi 32225" at bounding box center [660, 289] width 20 height 27
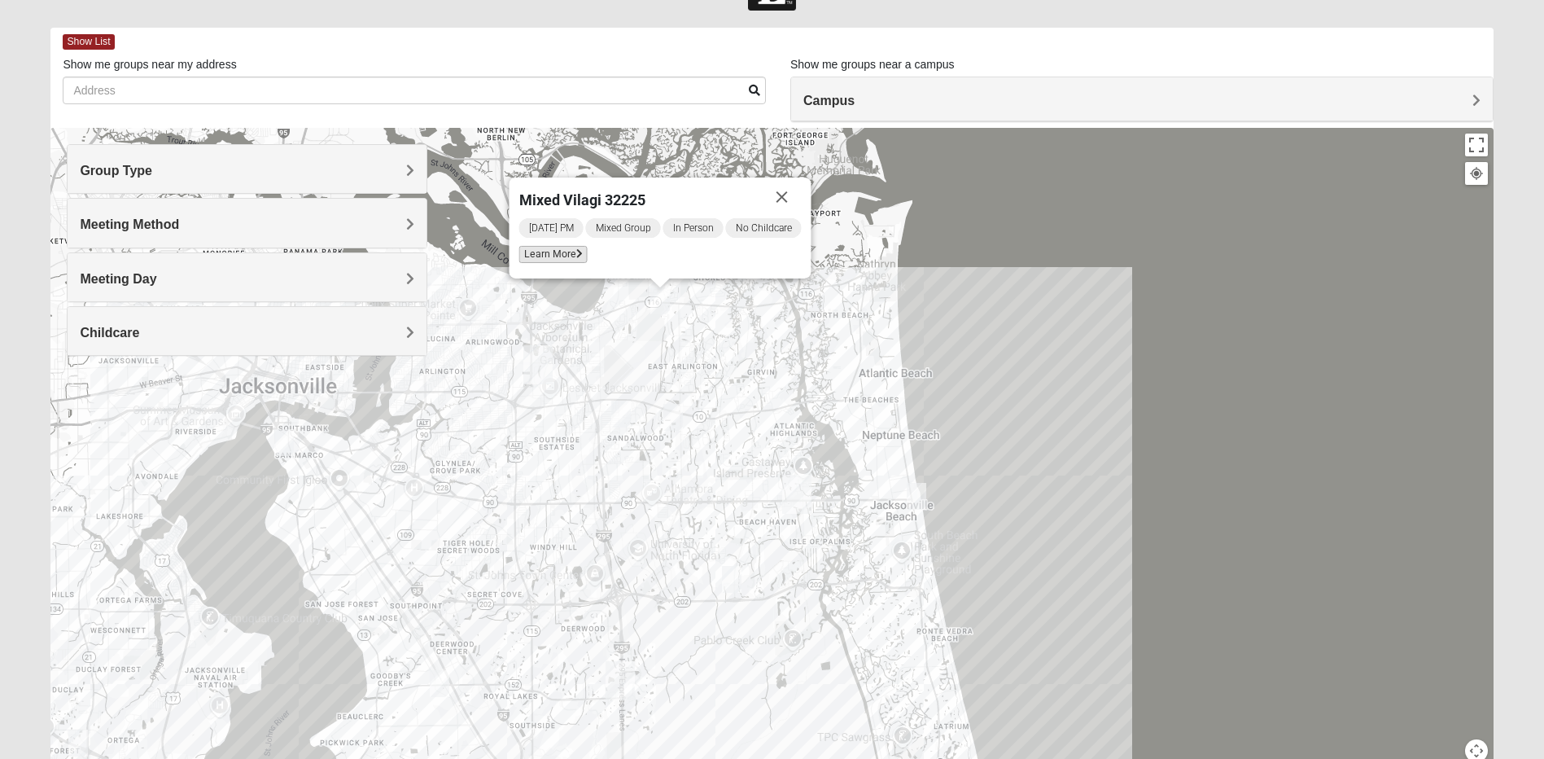
click at [546, 248] on span "Learn More" at bounding box center [553, 254] width 68 height 17
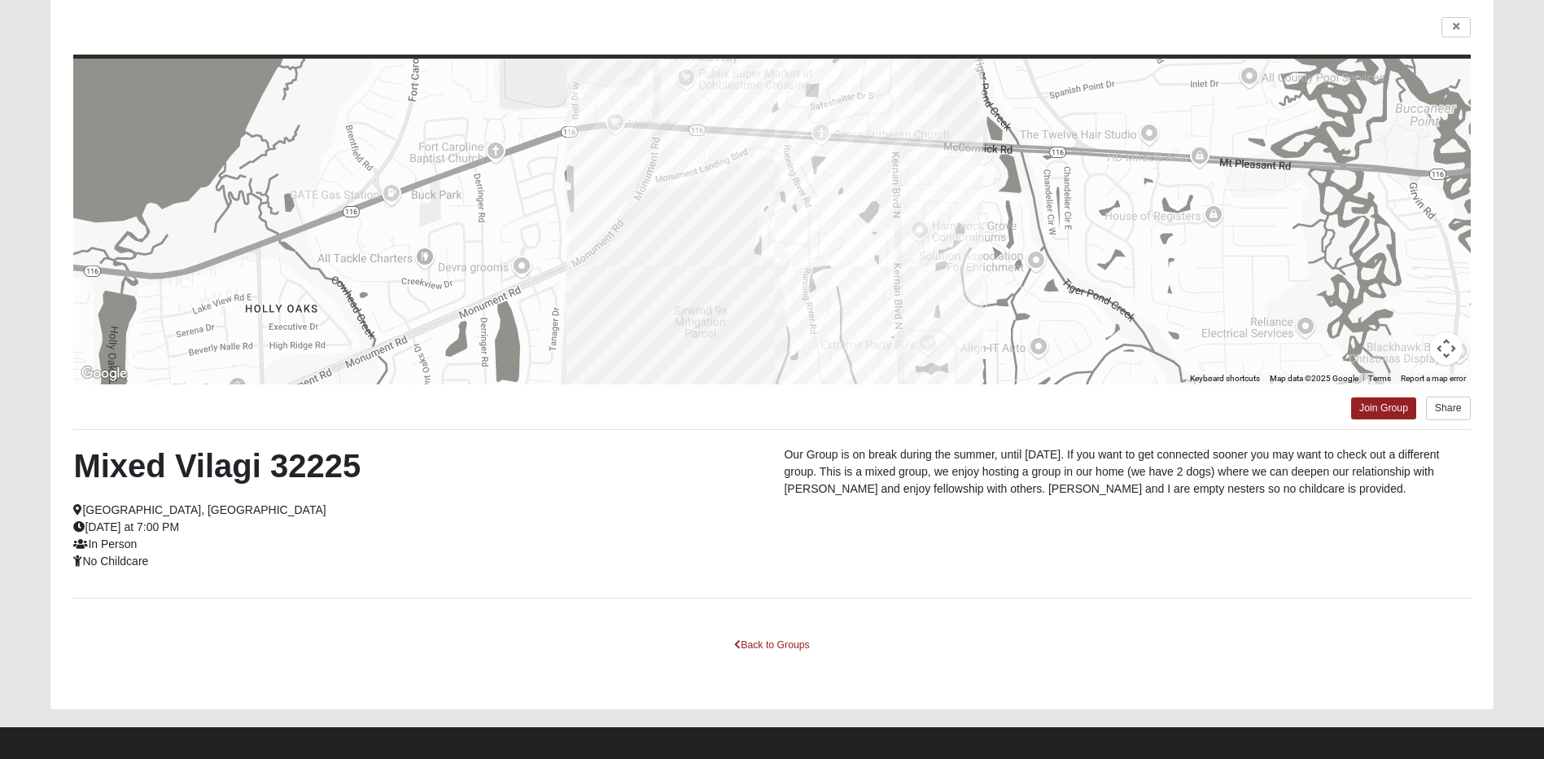
scroll to position [129, 0]
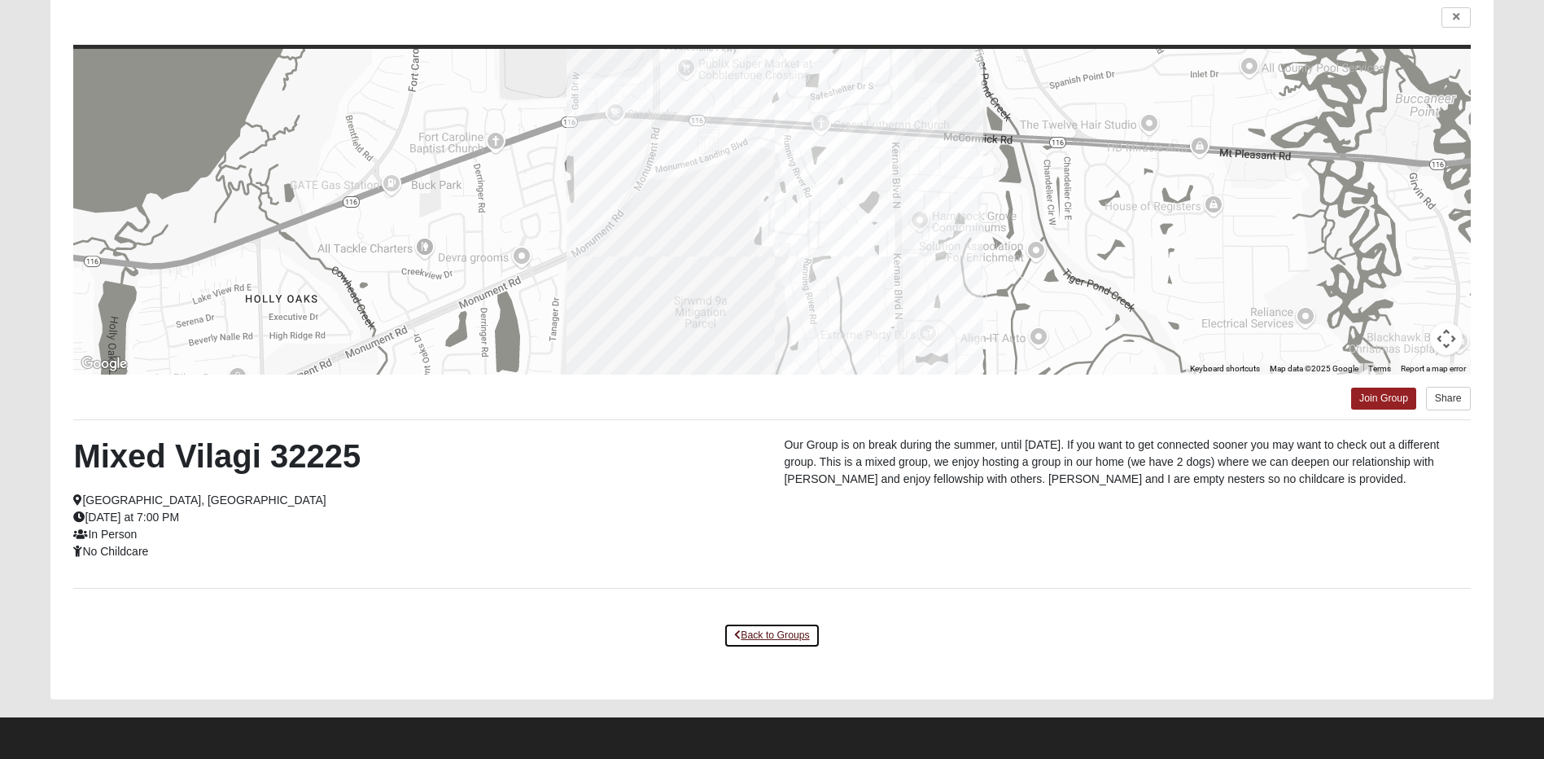
click at [777, 640] on link "Back to Groups" at bounding box center [772, 635] width 96 height 25
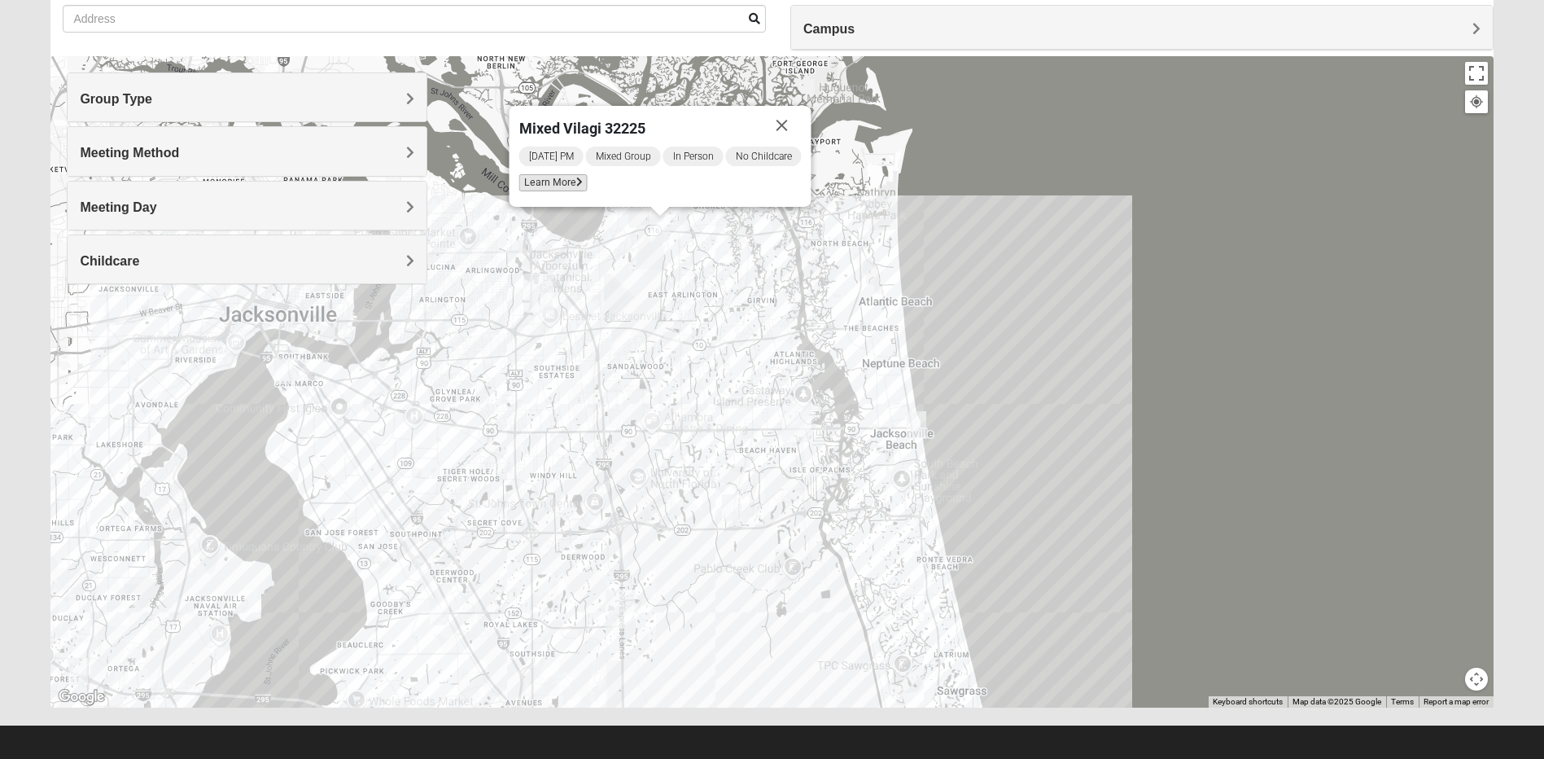
click at [541, 178] on span "Learn More" at bounding box center [553, 182] width 68 height 17
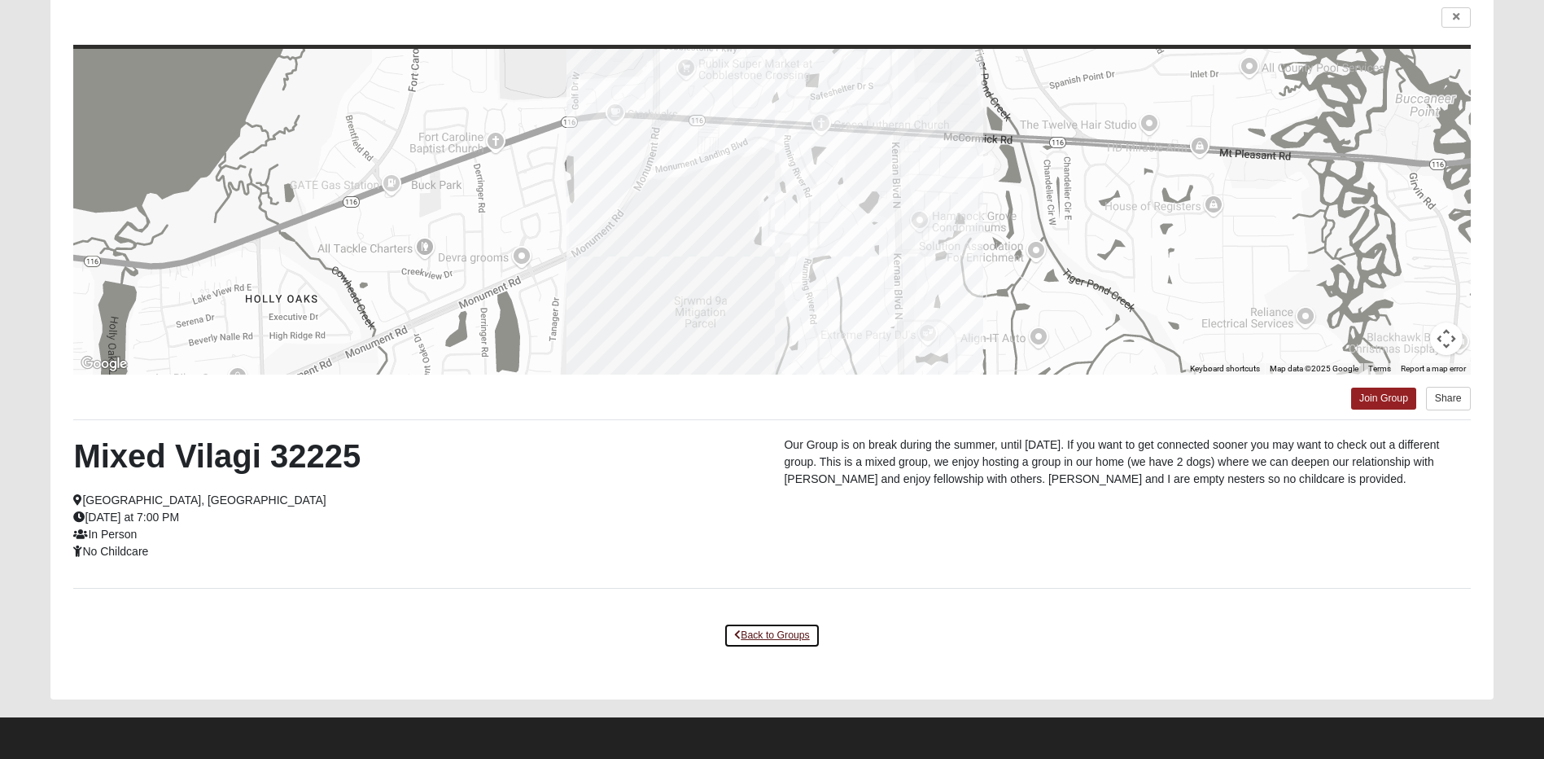
click at [771, 644] on link "Back to Groups" at bounding box center [772, 635] width 96 height 25
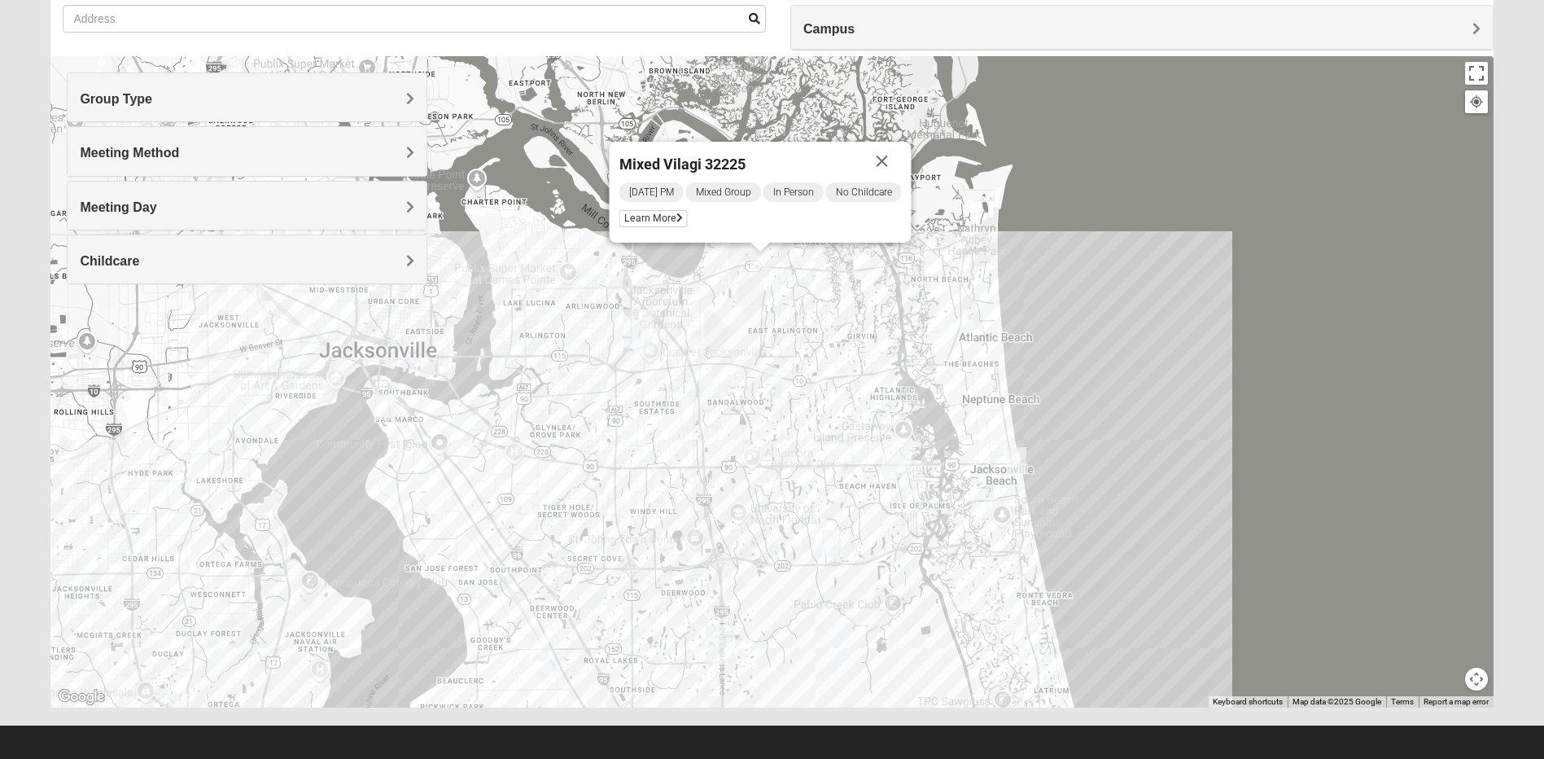
drag, startPoint x: 611, startPoint y: 269, endPoint x: 739, endPoint y: 316, distance: 136.2
click at [739, 316] on div "Mixed Vilagi 32225 Wednesday PM Mixed Group In Person No Childcare Learn More" at bounding box center [771, 381] width 1442 height 651
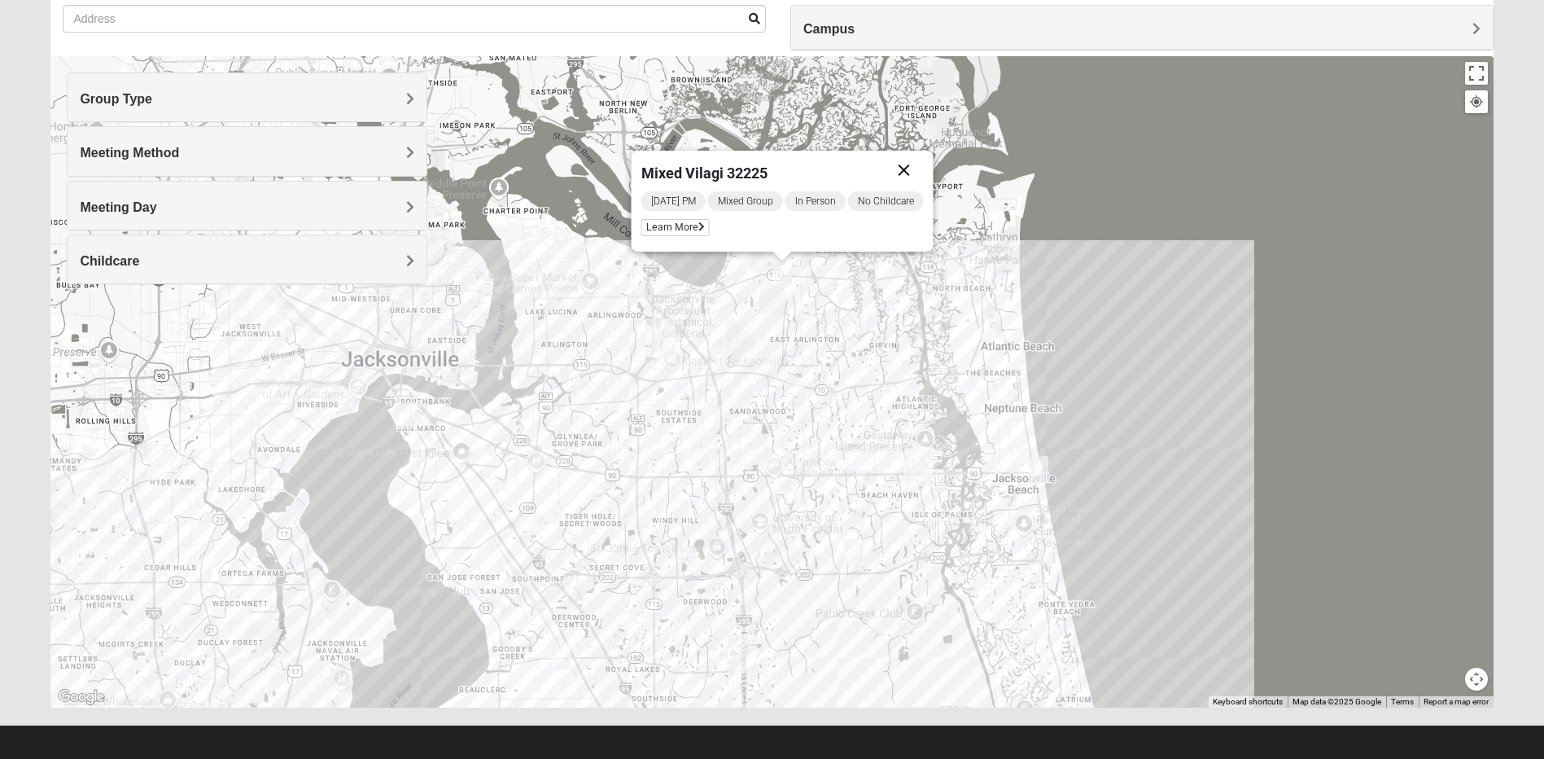
click at [916, 170] on button "Close" at bounding box center [904, 170] width 39 height 39
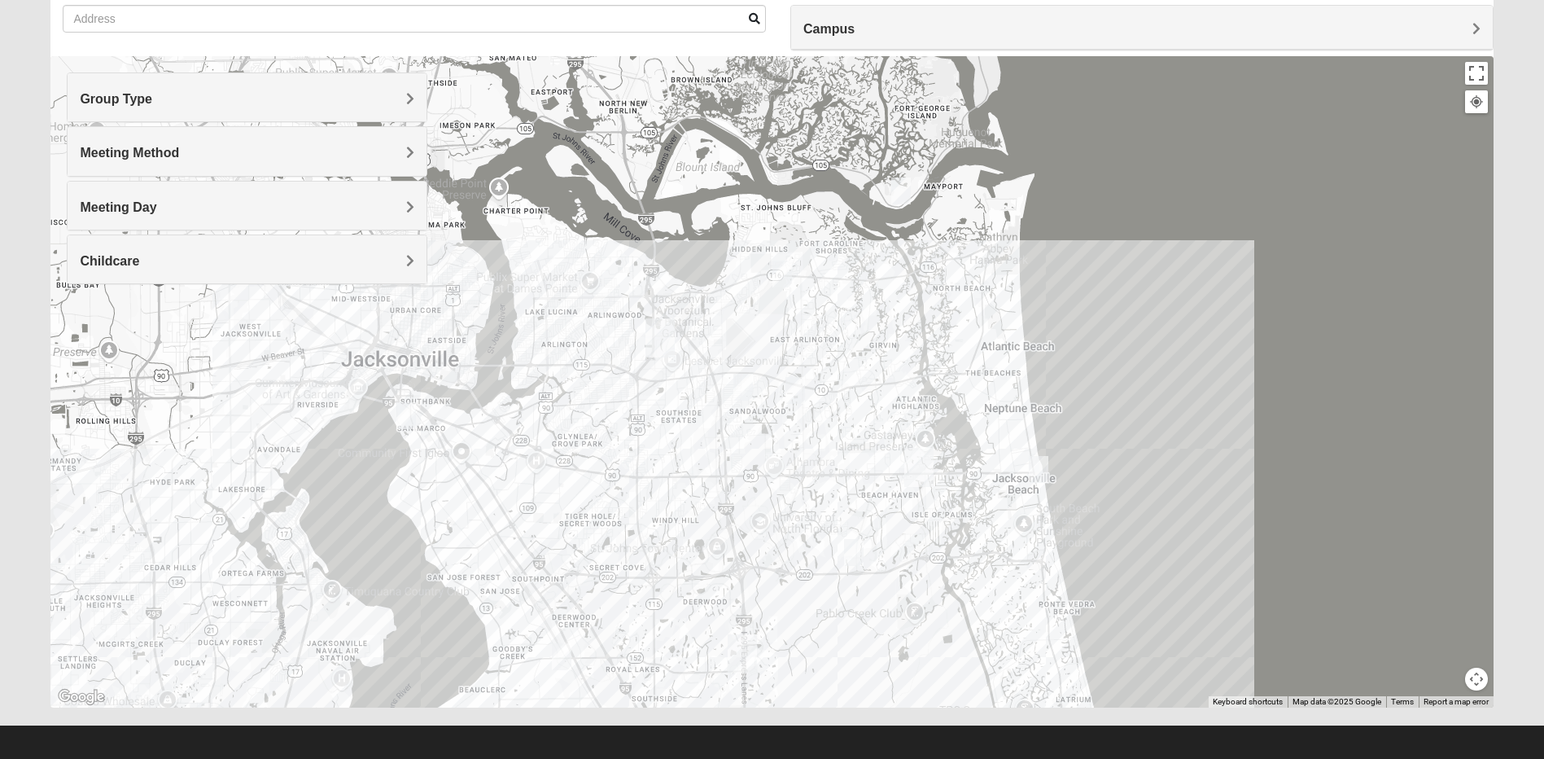
click at [173, 83] on div "Group Type" at bounding box center [247, 97] width 359 height 48
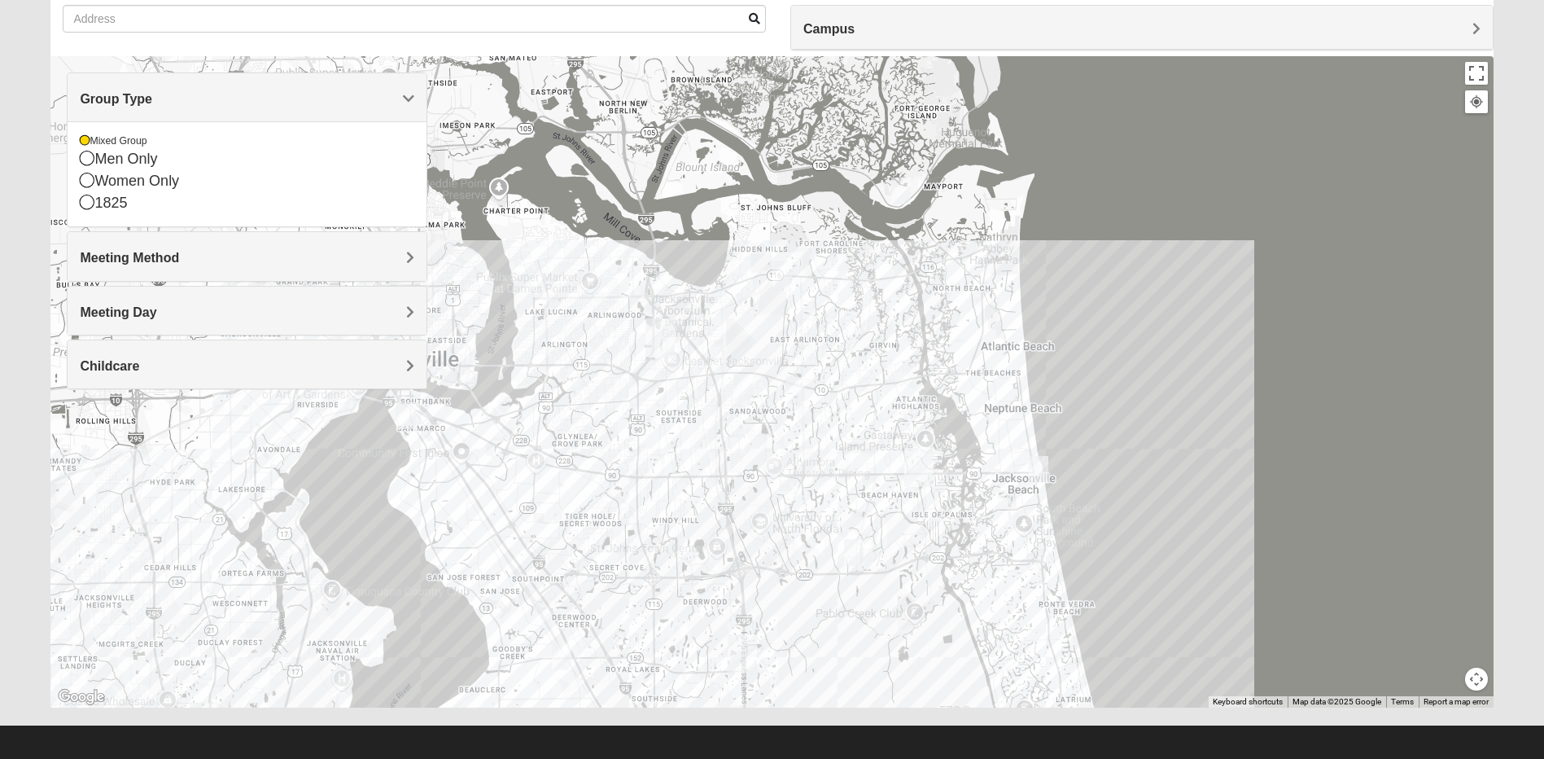
click at [191, 251] on h4 "Meeting Method" at bounding box center [247, 257] width 335 height 15
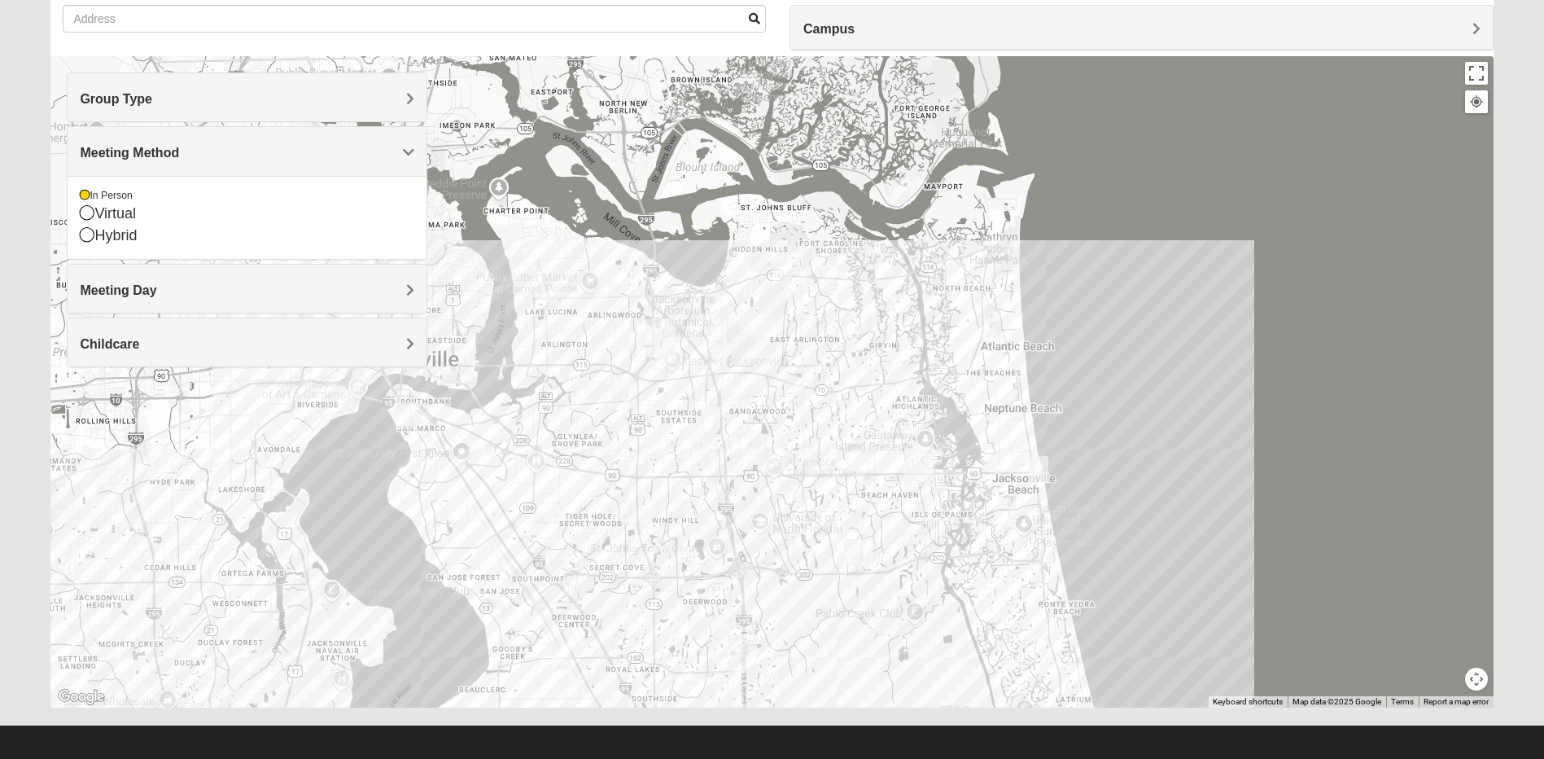
click at [203, 285] on h4 "Meeting Day" at bounding box center [247, 289] width 335 height 15
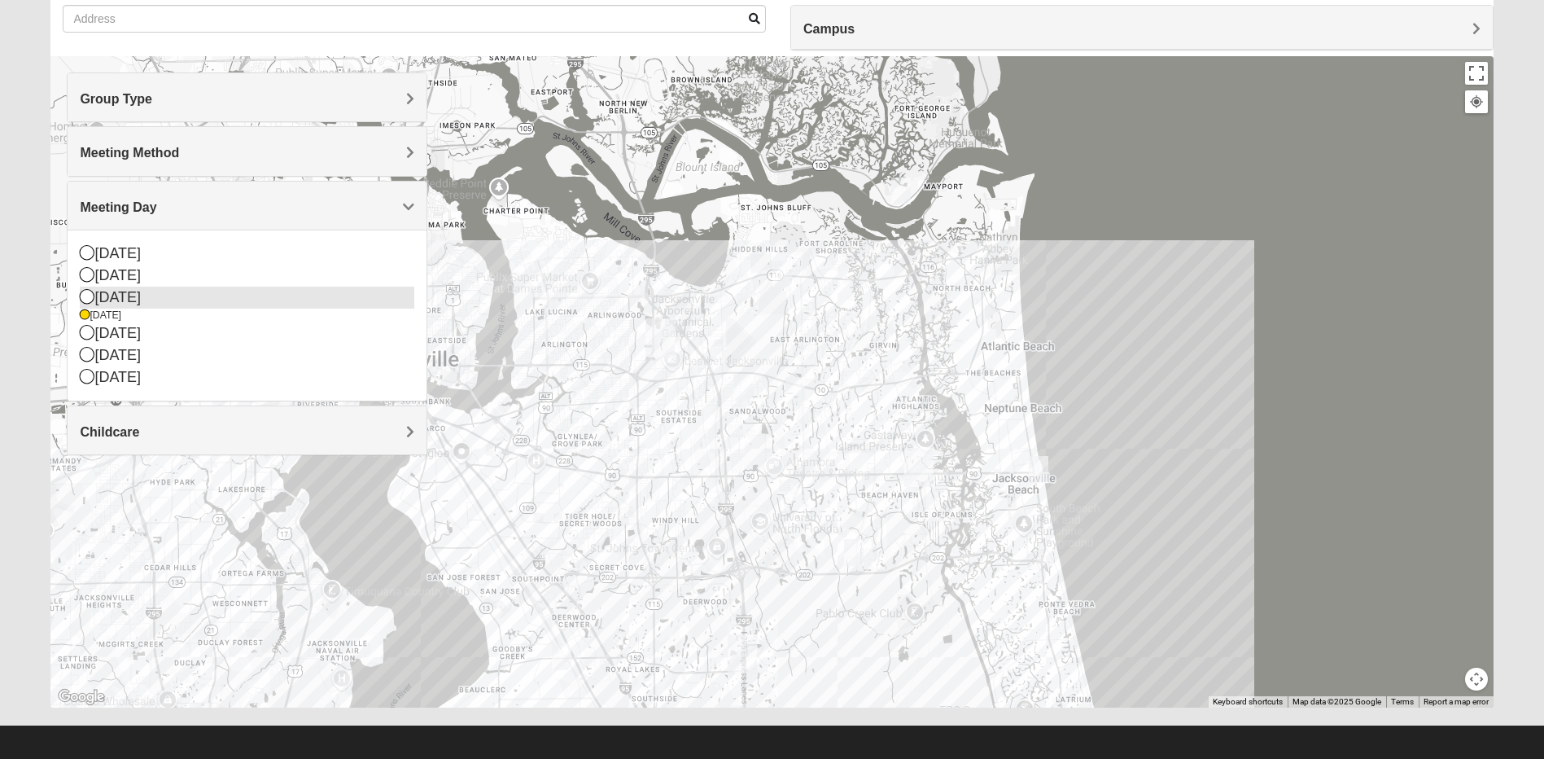
click at [146, 300] on div "Tuesday" at bounding box center [247, 298] width 335 height 22
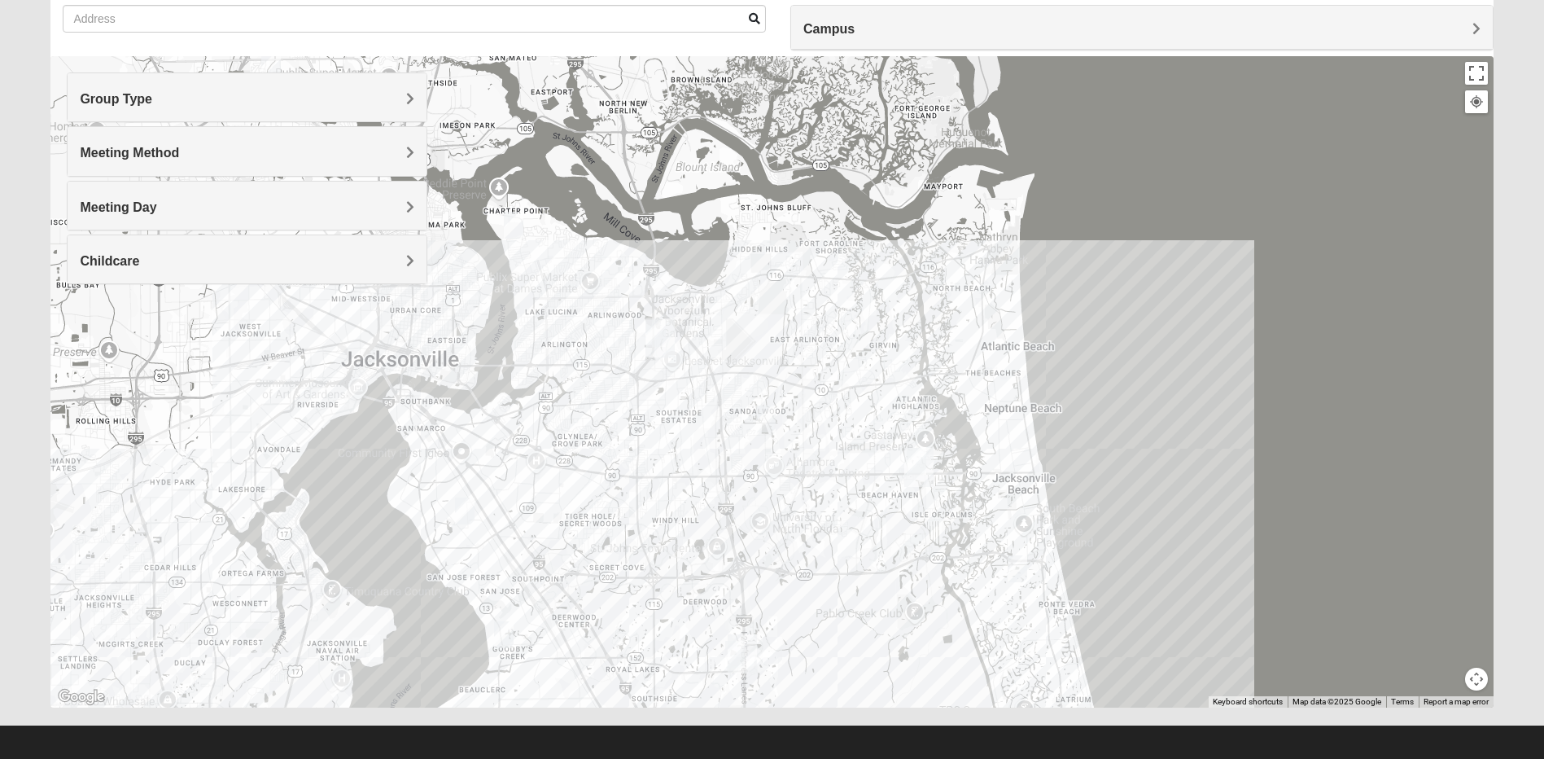
click at [767, 418] on img "Mixed Davis 32246" at bounding box center [766, 418] width 20 height 27
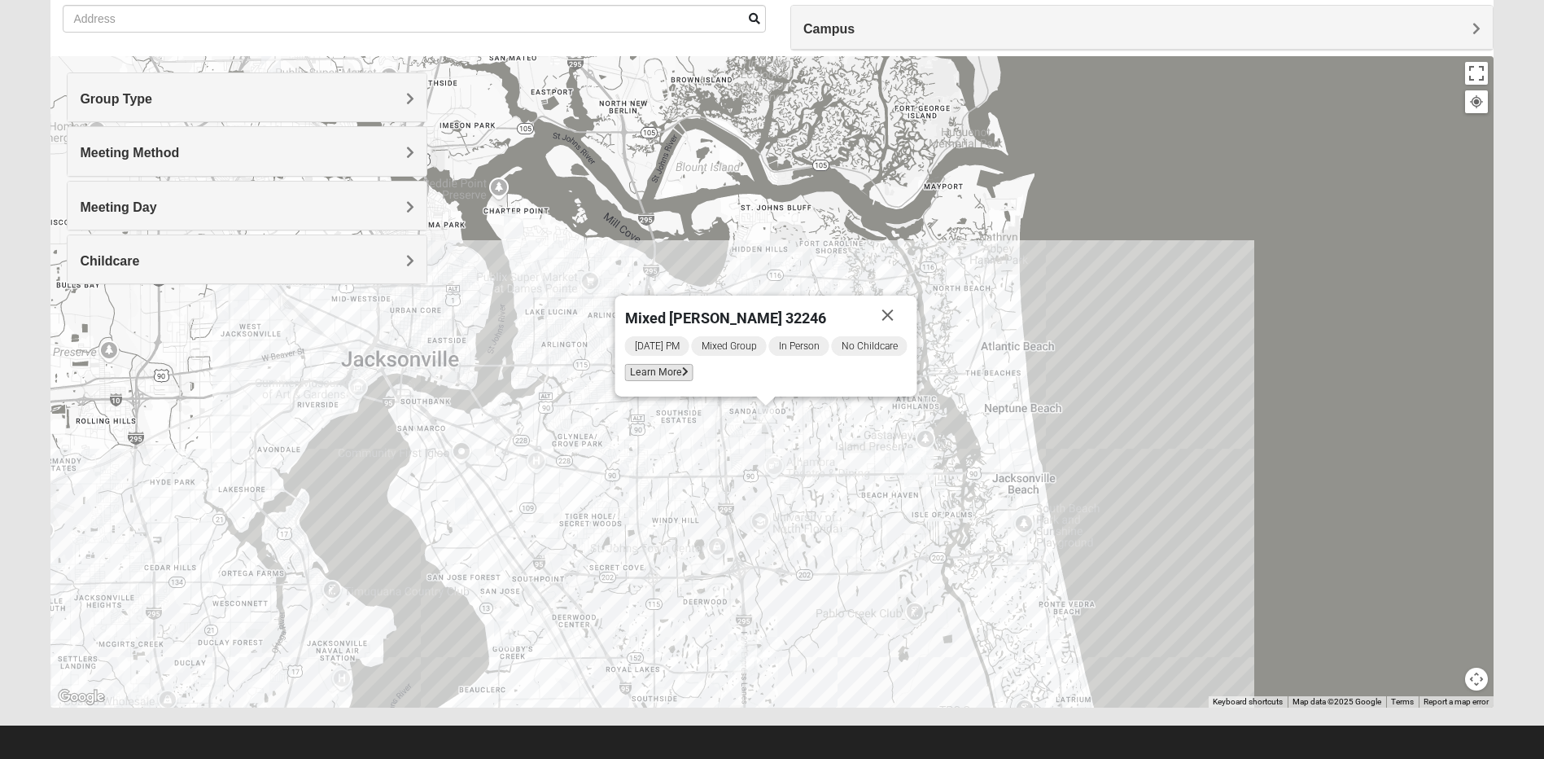
click at [654, 374] on span "Learn More" at bounding box center [659, 372] width 68 height 17
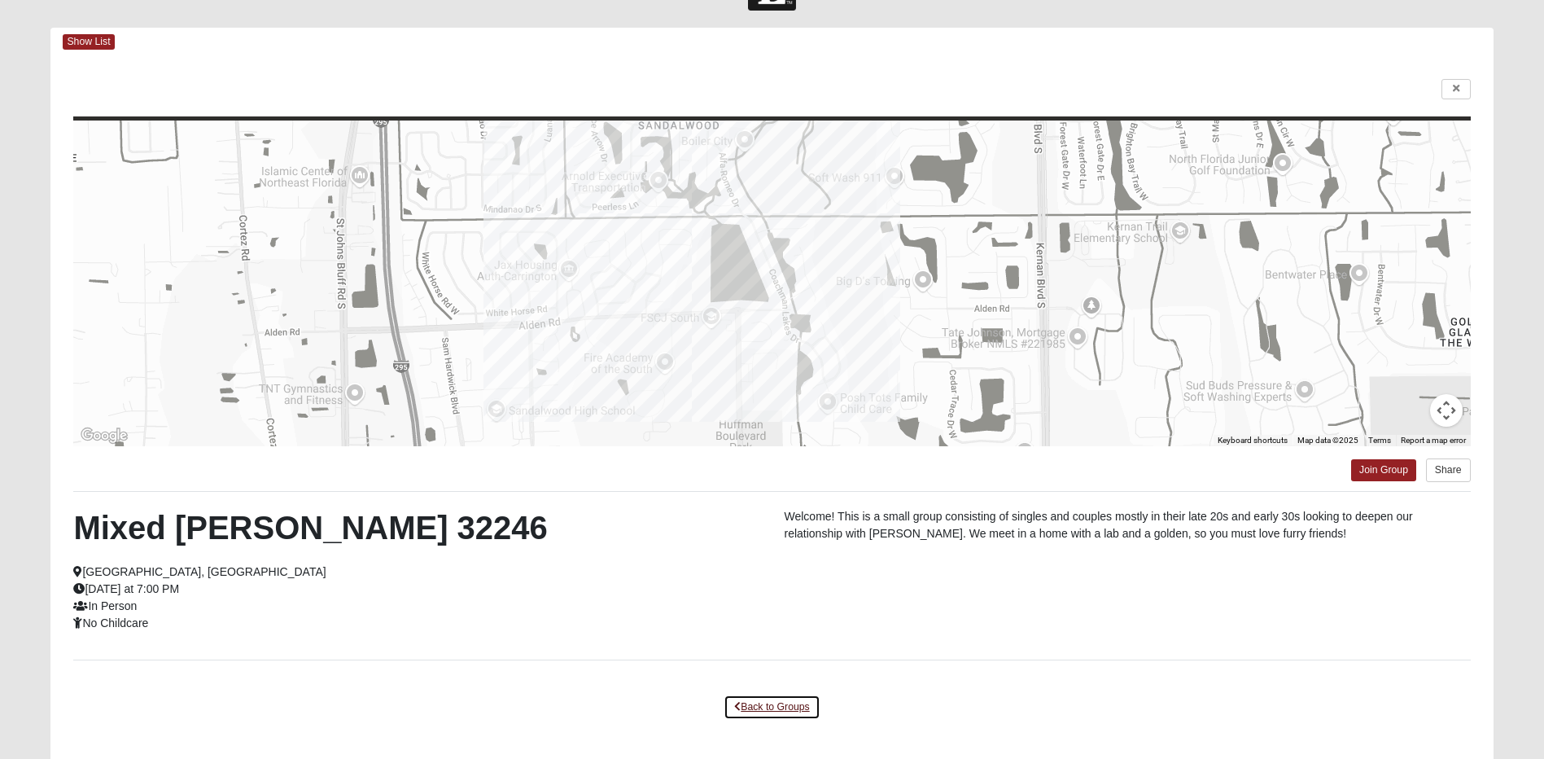
click at [800, 706] on link "Back to Groups" at bounding box center [772, 706] width 96 height 25
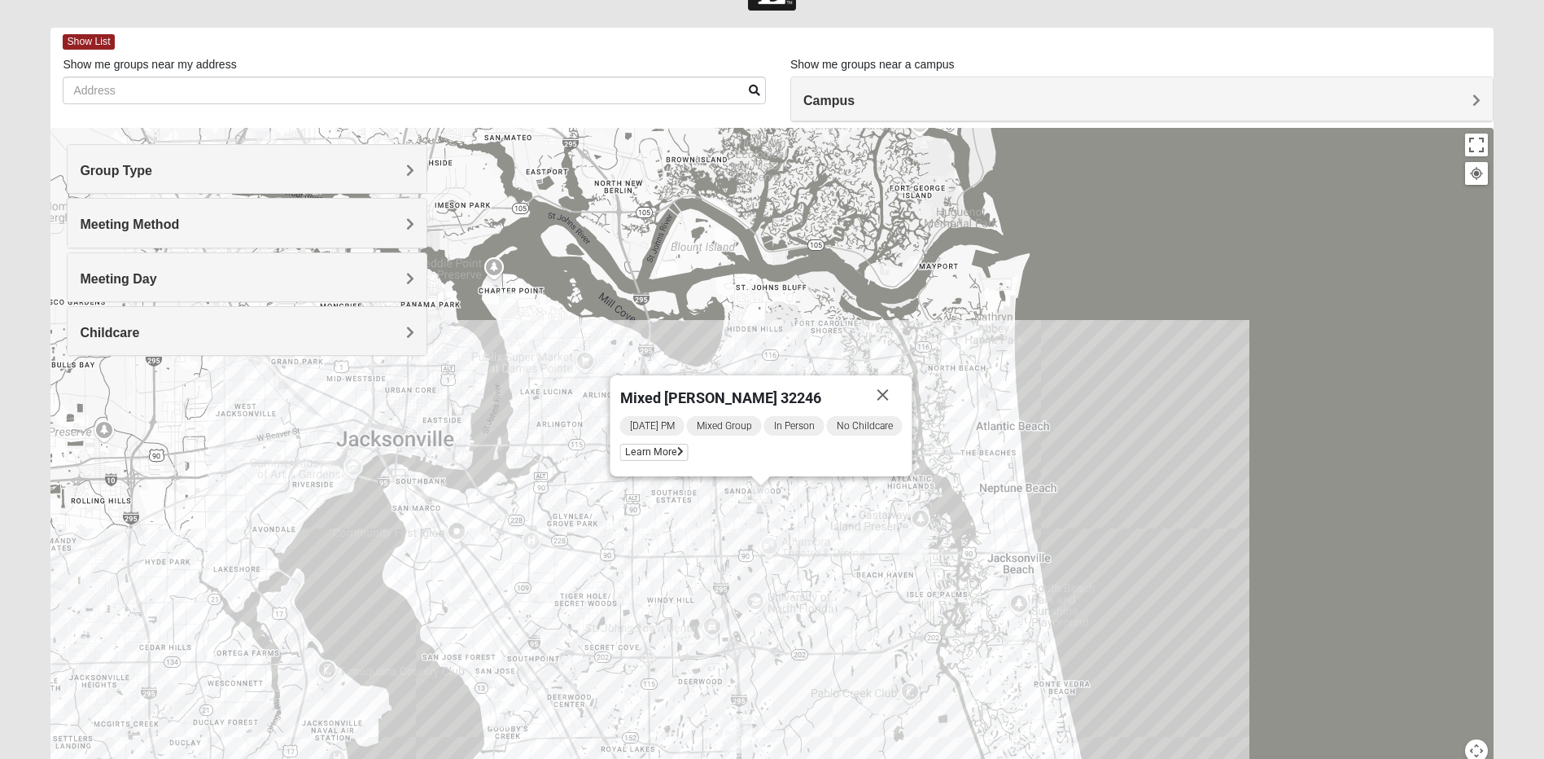
drag, startPoint x: 724, startPoint y: 516, endPoint x: 718, endPoint y: 526, distance: 11.7
click at [718, 526] on div "Mixed Davis 32246 Tuesday PM Mixed Group In Person No Childcare Learn More" at bounding box center [771, 453] width 1442 height 651
click at [772, 724] on img "Mixed Craig & Marsha Myers 32256" at bounding box center [768, 729] width 20 height 27
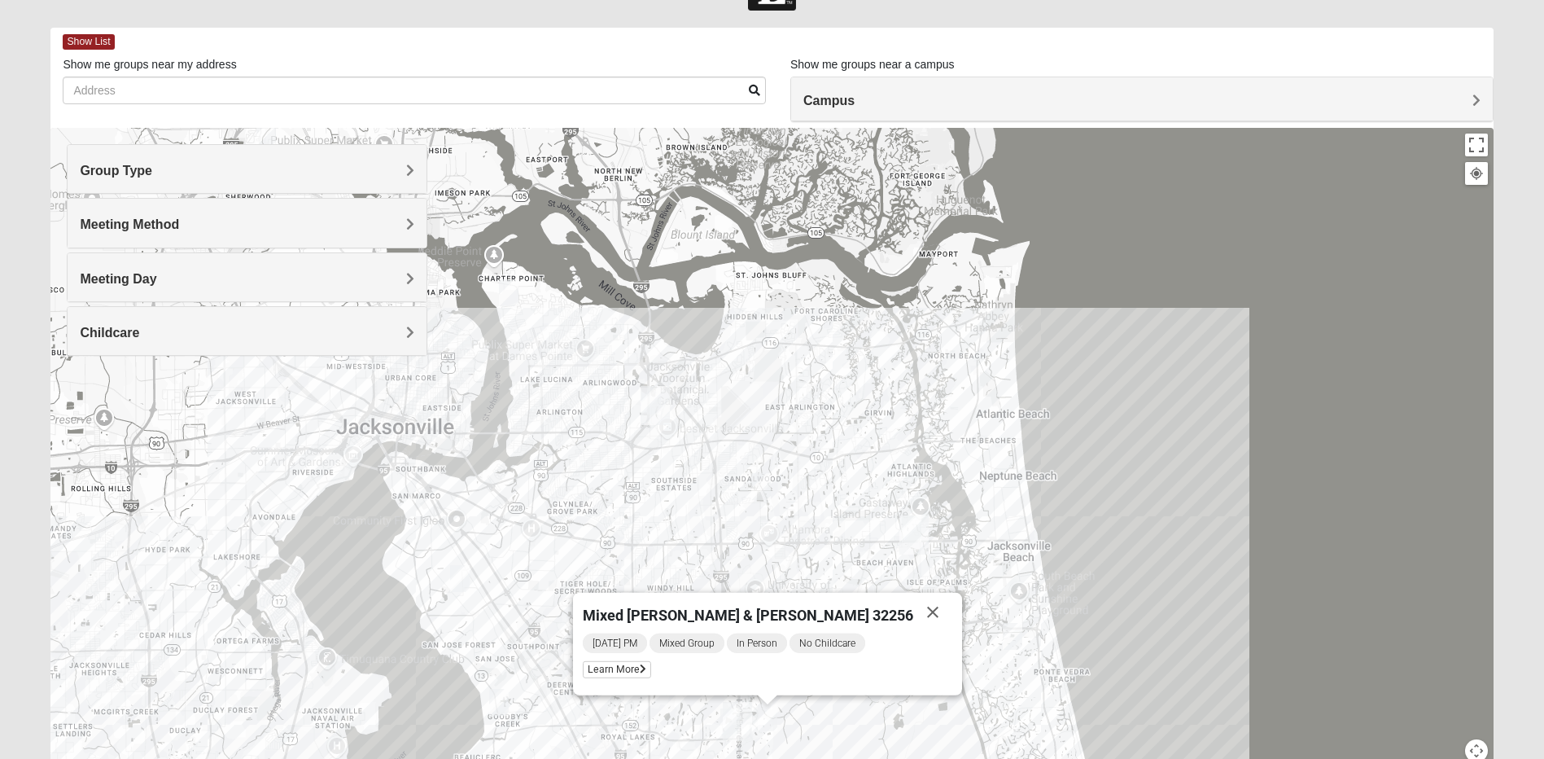
click at [726, 723] on img "Baymeadows" at bounding box center [737, 721] width 29 height 39
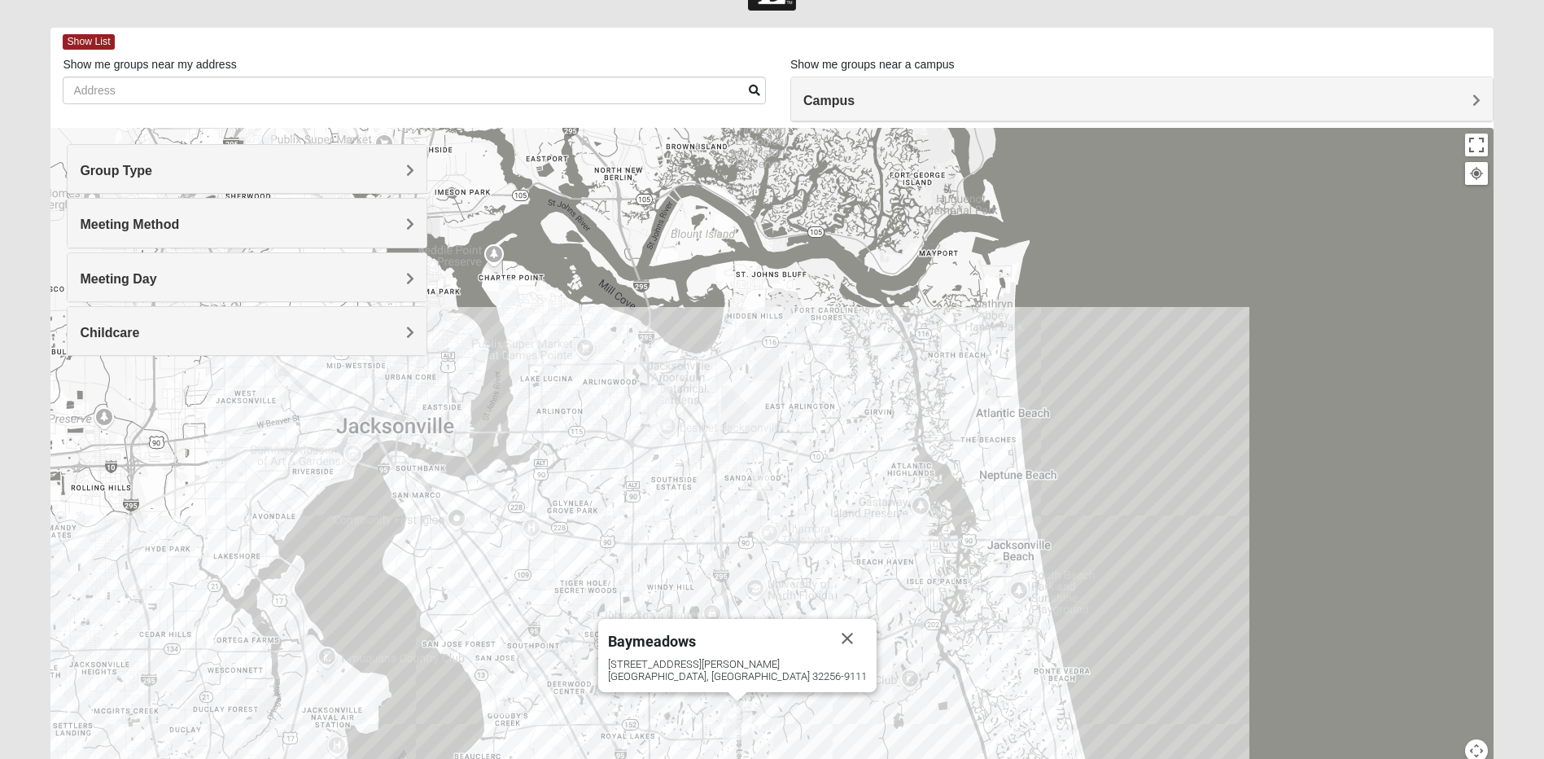
click at [760, 491] on img "Mixed Davis 32246" at bounding box center [761, 485] width 20 height 27
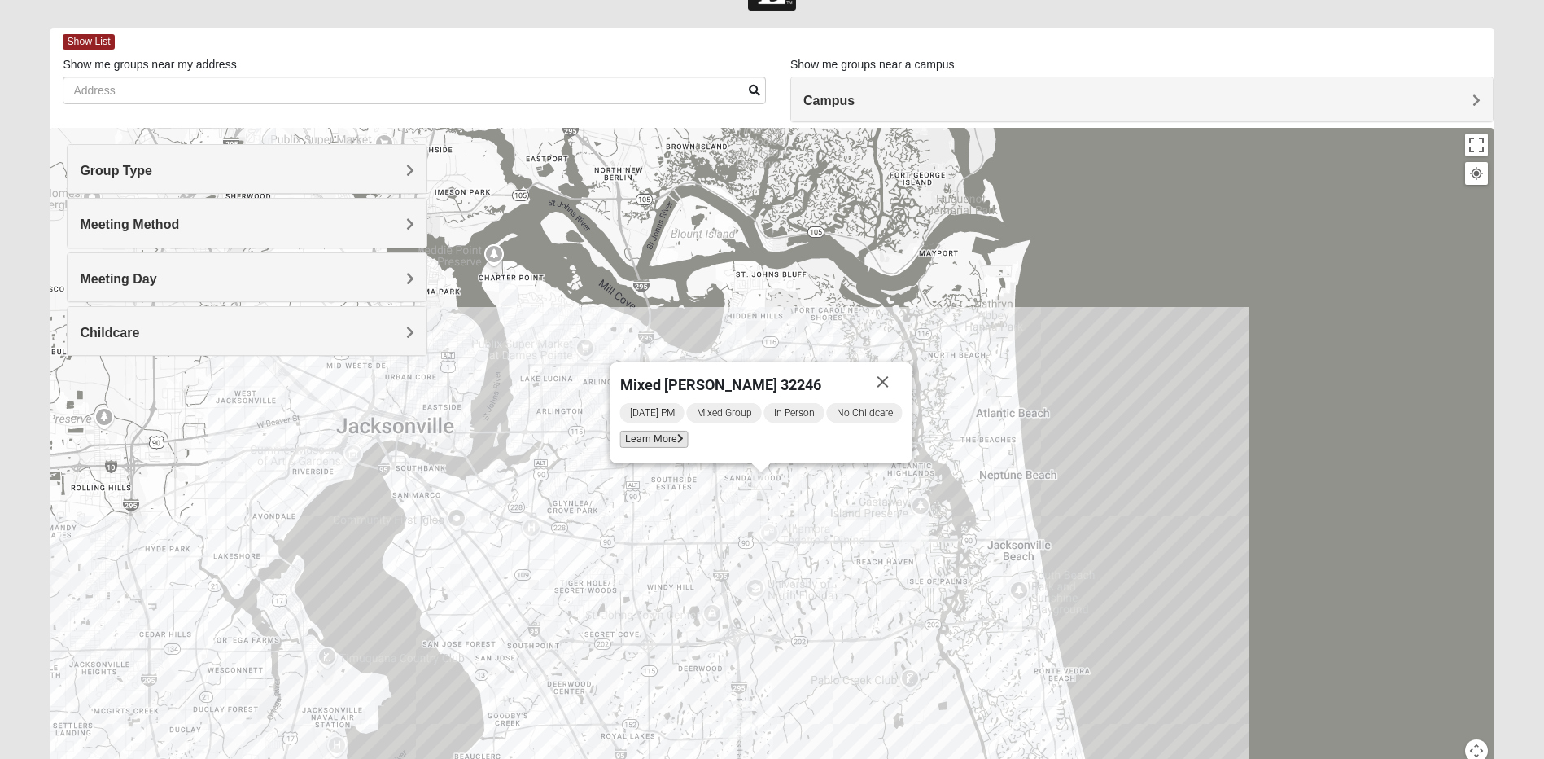
click at [636, 434] on span "Learn More" at bounding box center [654, 439] width 68 height 17
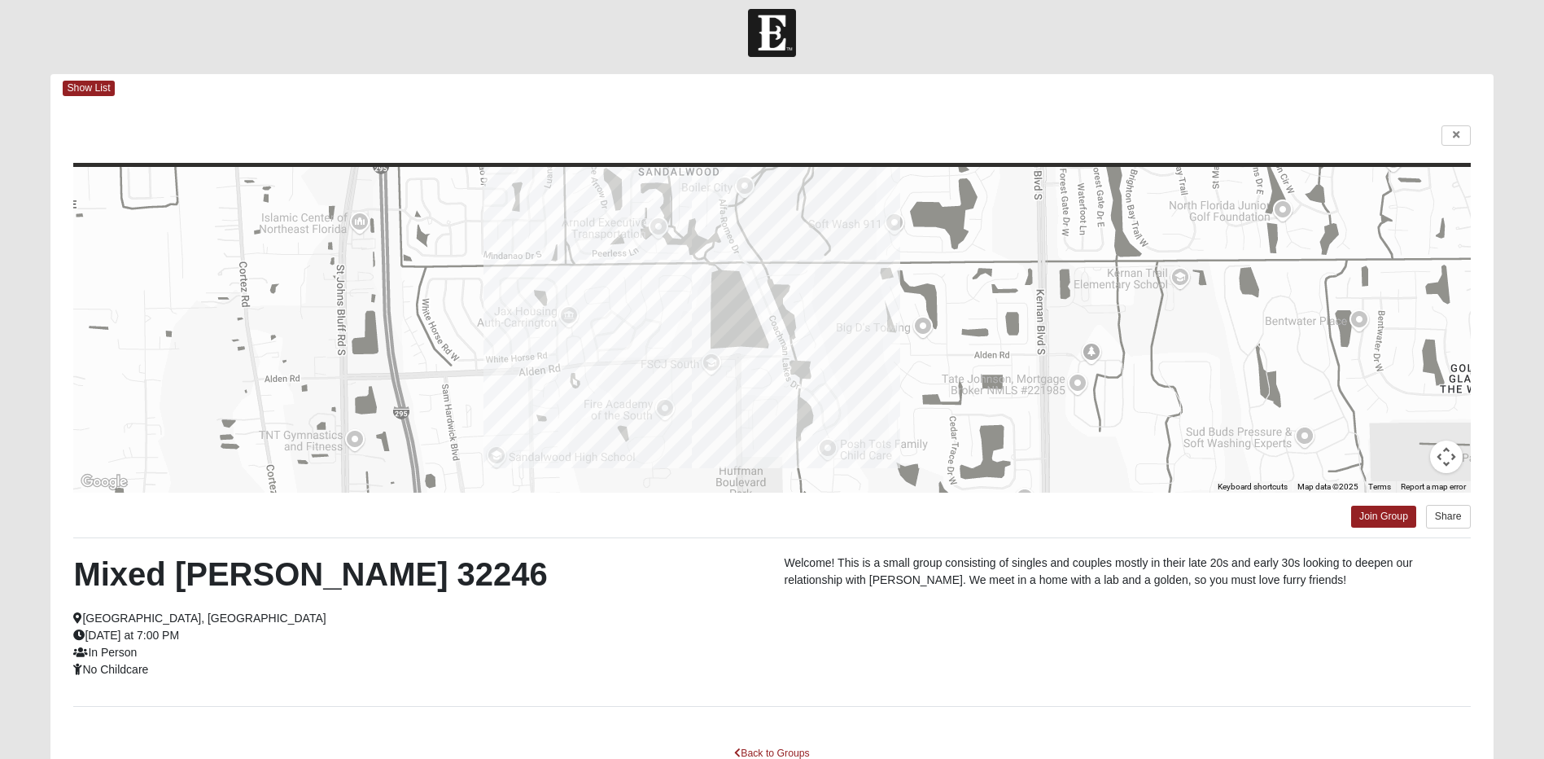
scroll to position [11, 0]
click at [1396, 523] on link "Join Group" at bounding box center [1383, 517] width 65 height 22
